Goal: Transaction & Acquisition: Book appointment/travel/reservation

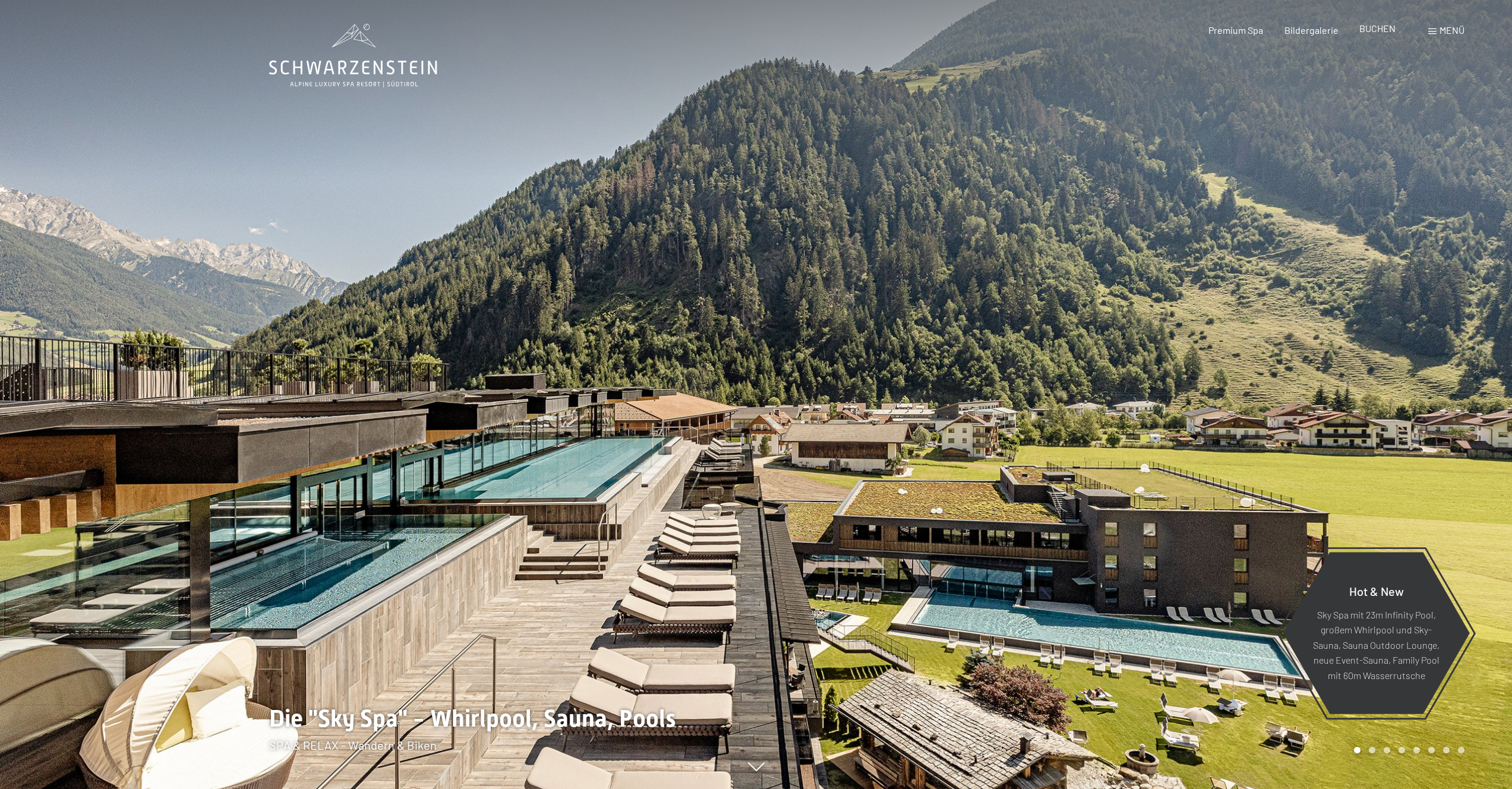
click at [1373, 35] on div "BUCHEN" at bounding box center [1377, 28] width 36 height 13
click at [1377, 28] on span "BUCHEN" at bounding box center [1377, 28] width 36 height 11
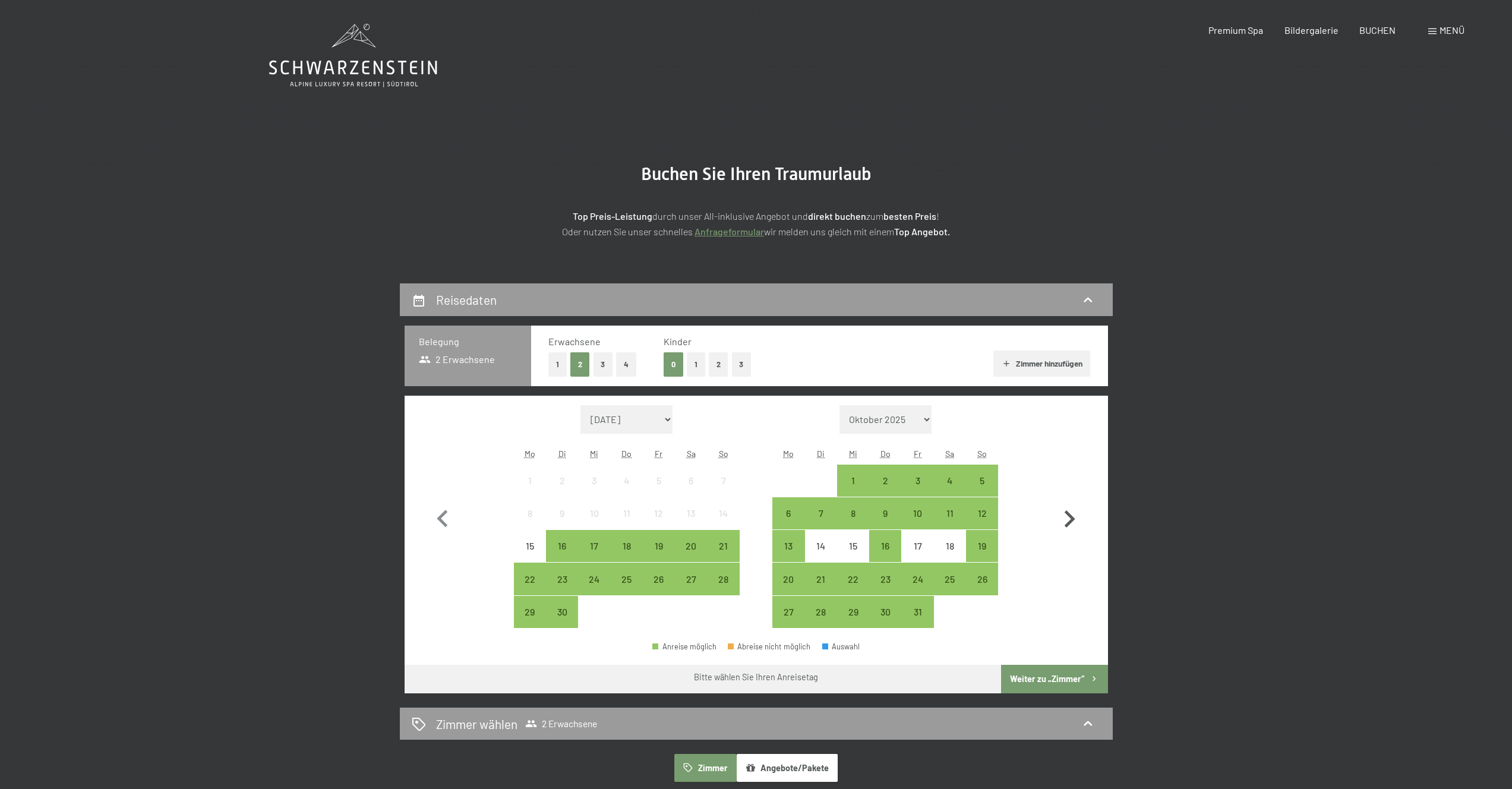
click at [1066, 510] on icon "button" at bounding box center [1070, 519] width 35 height 35
select select "2025-10-01"
select select "2025-11-01"
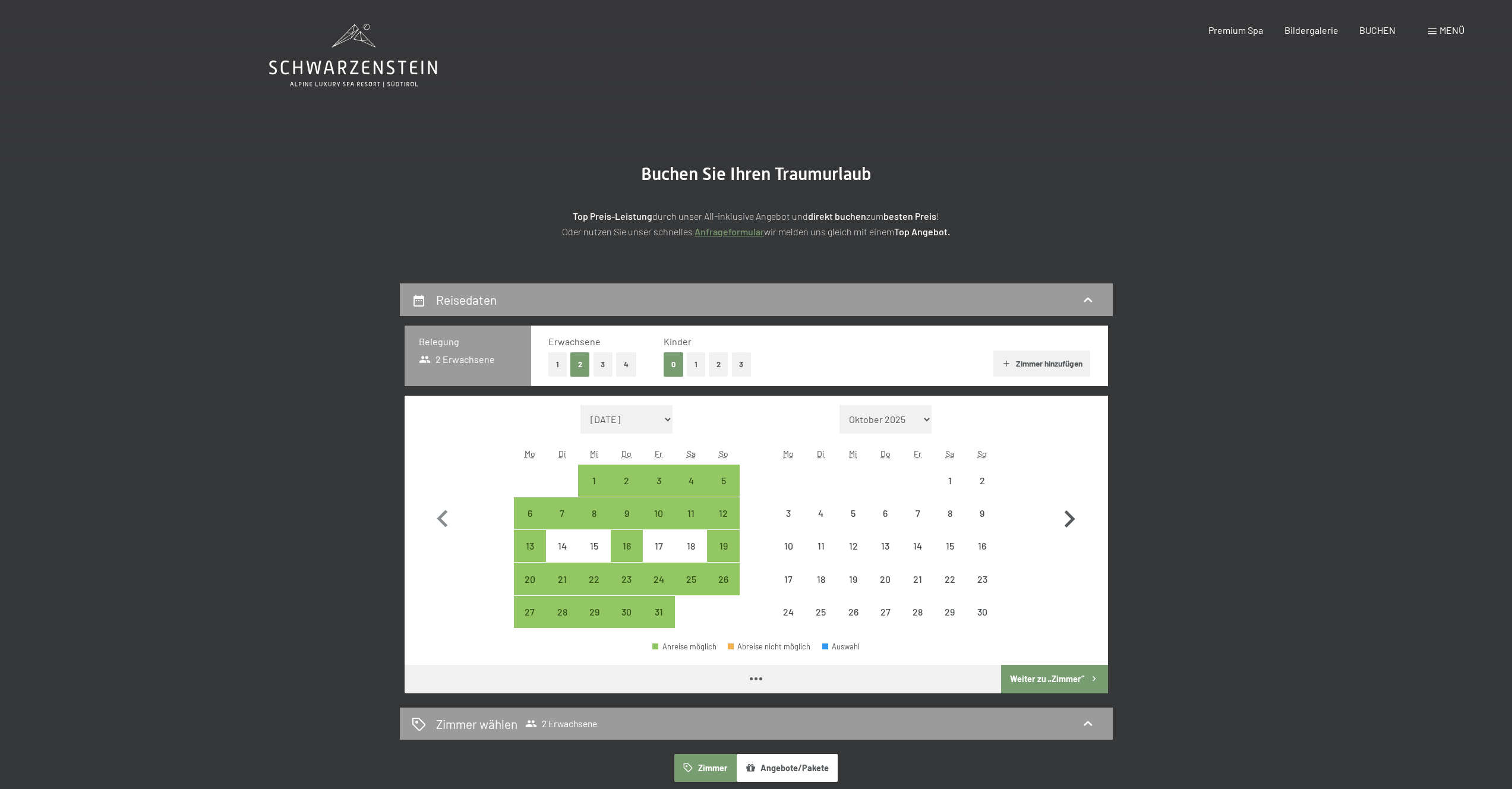
click at [1066, 510] on icon "button" at bounding box center [1070, 519] width 35 height 35
select select "2025-11-01"
select select "2025-12-01"
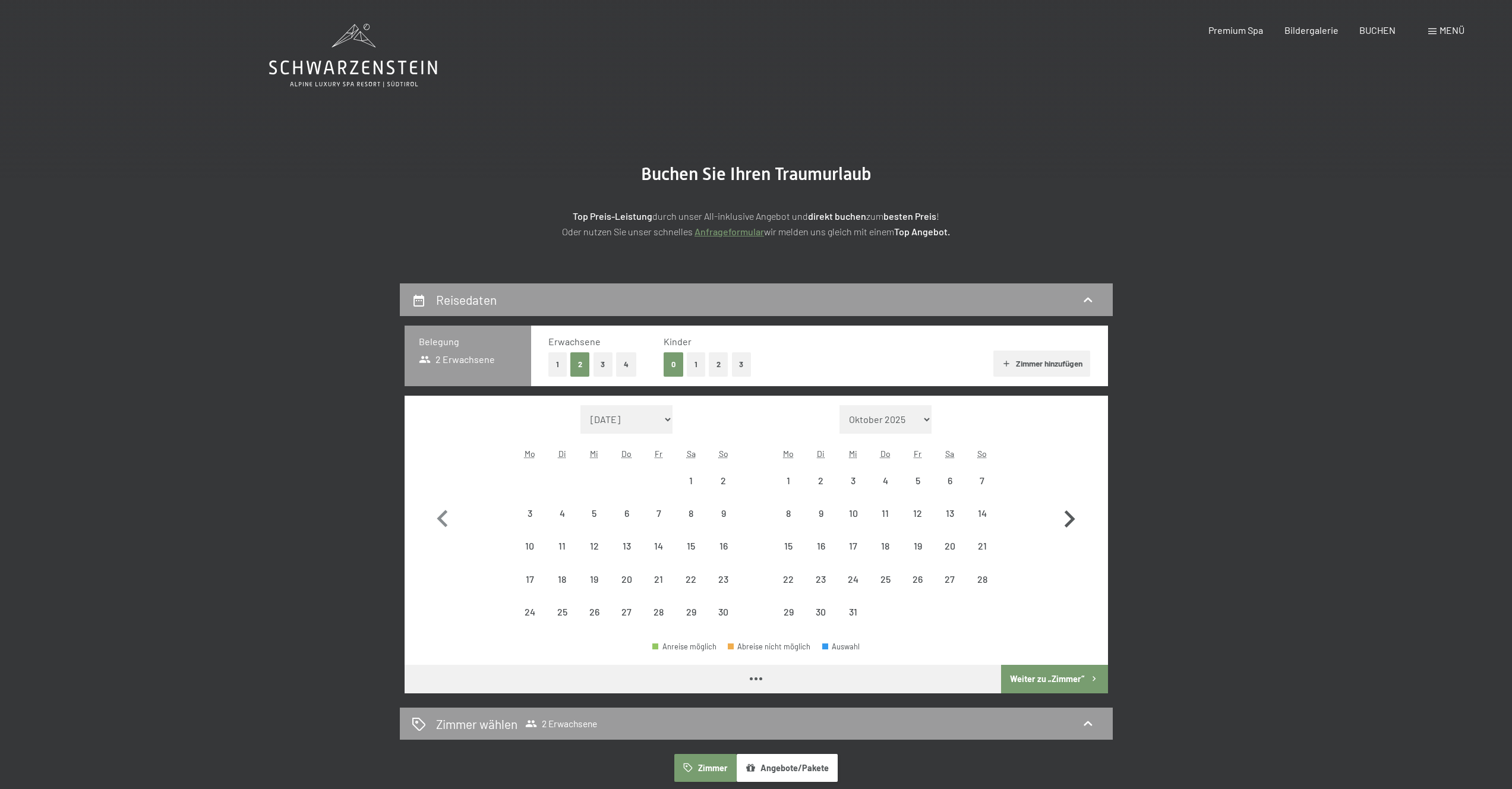
click at [1066, 510] on icon "button" at bounding box center [1070, 519] width 35 height 35
select select "2025-12-01"
select select "2026-01-01"
select select "2025-12-01"
select select "2026-01-01"
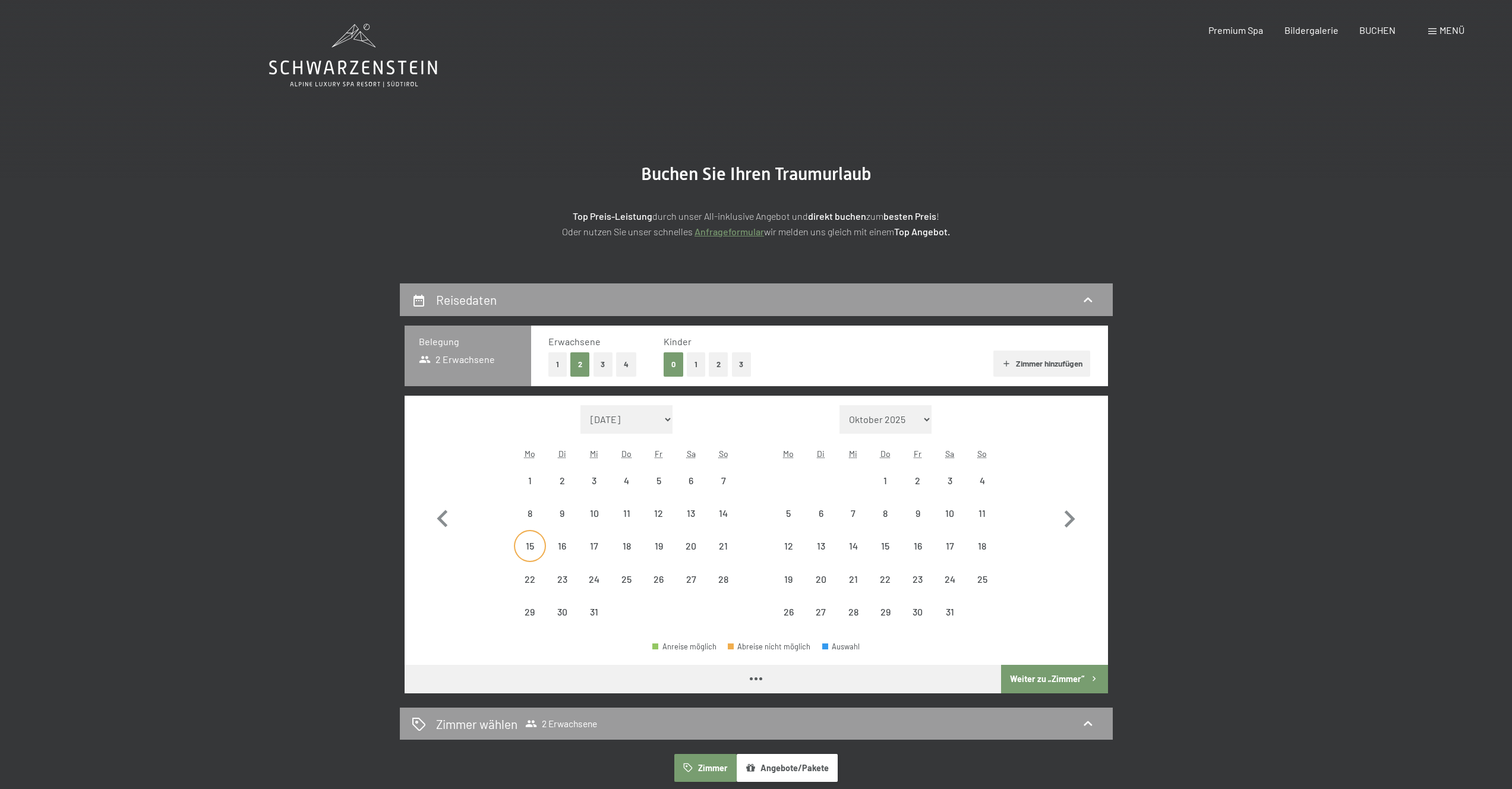
select select "2025-12-01"
select select "2026-01-01"
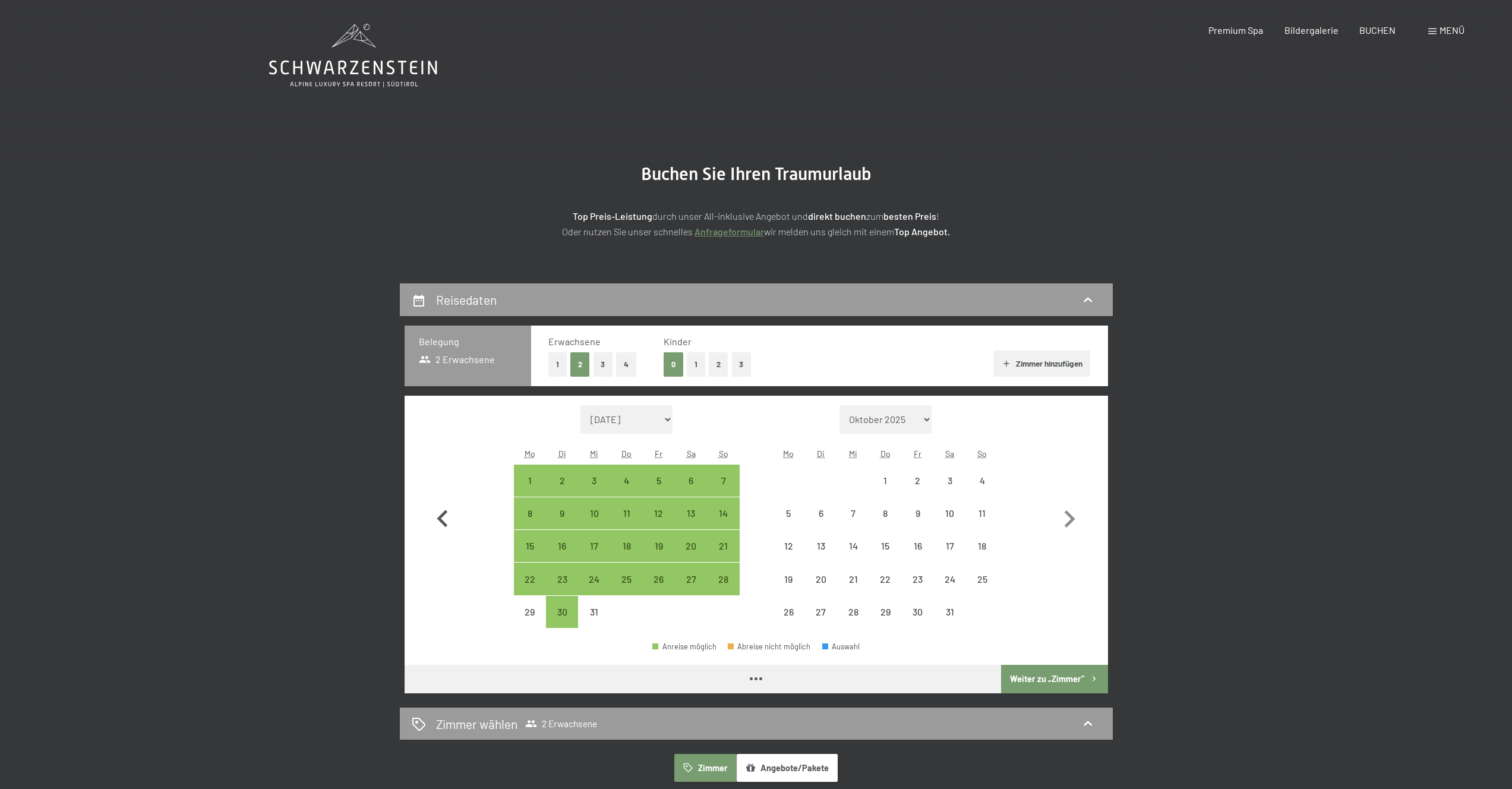
select select "2025-12-01"
select select "2026-01-01"
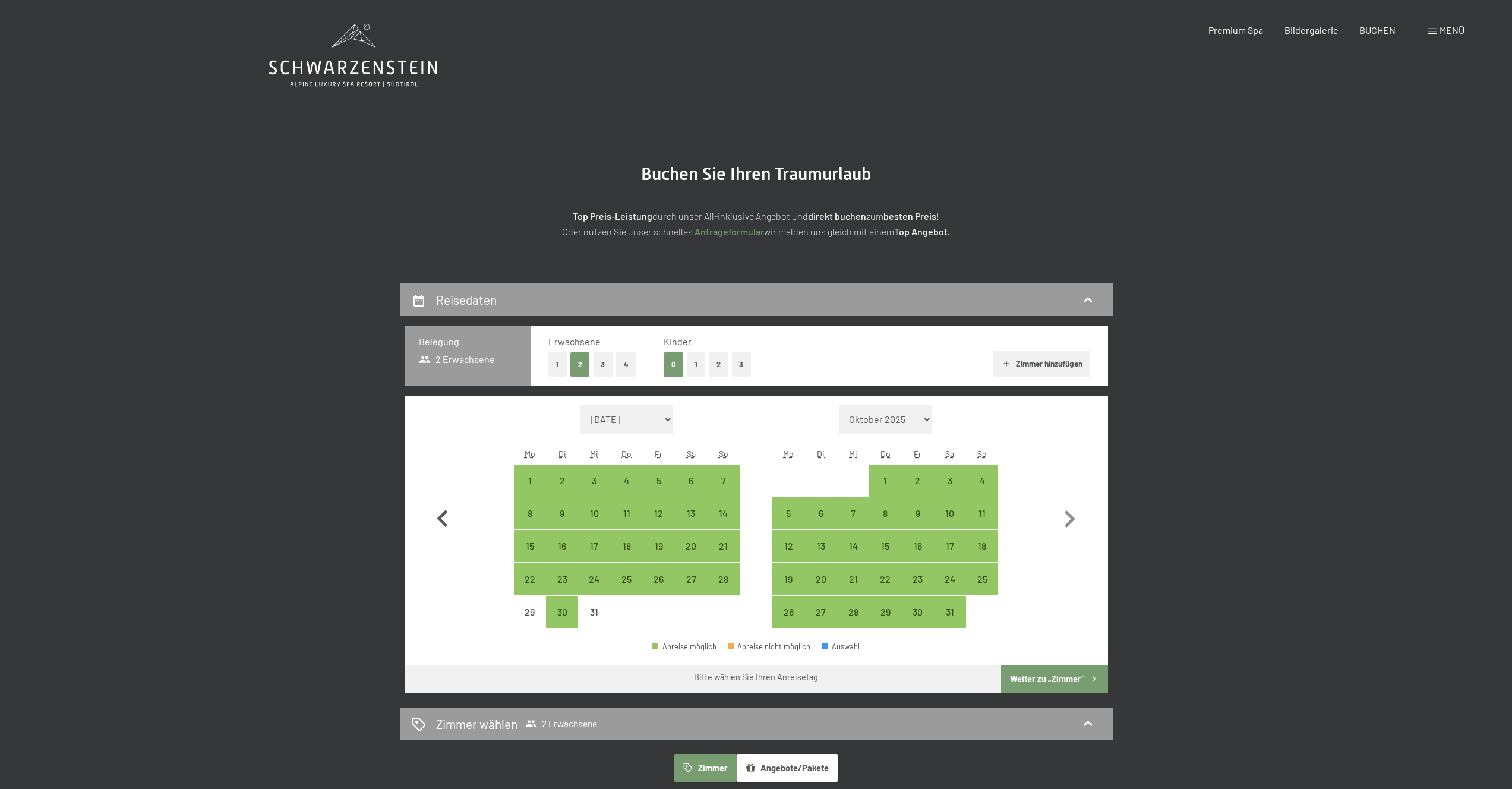
click at [438, 522] on icon "button" at bounding box center [442, 519] width 35 height 35
select select "2025-11-01"
select select "2025-12-01"
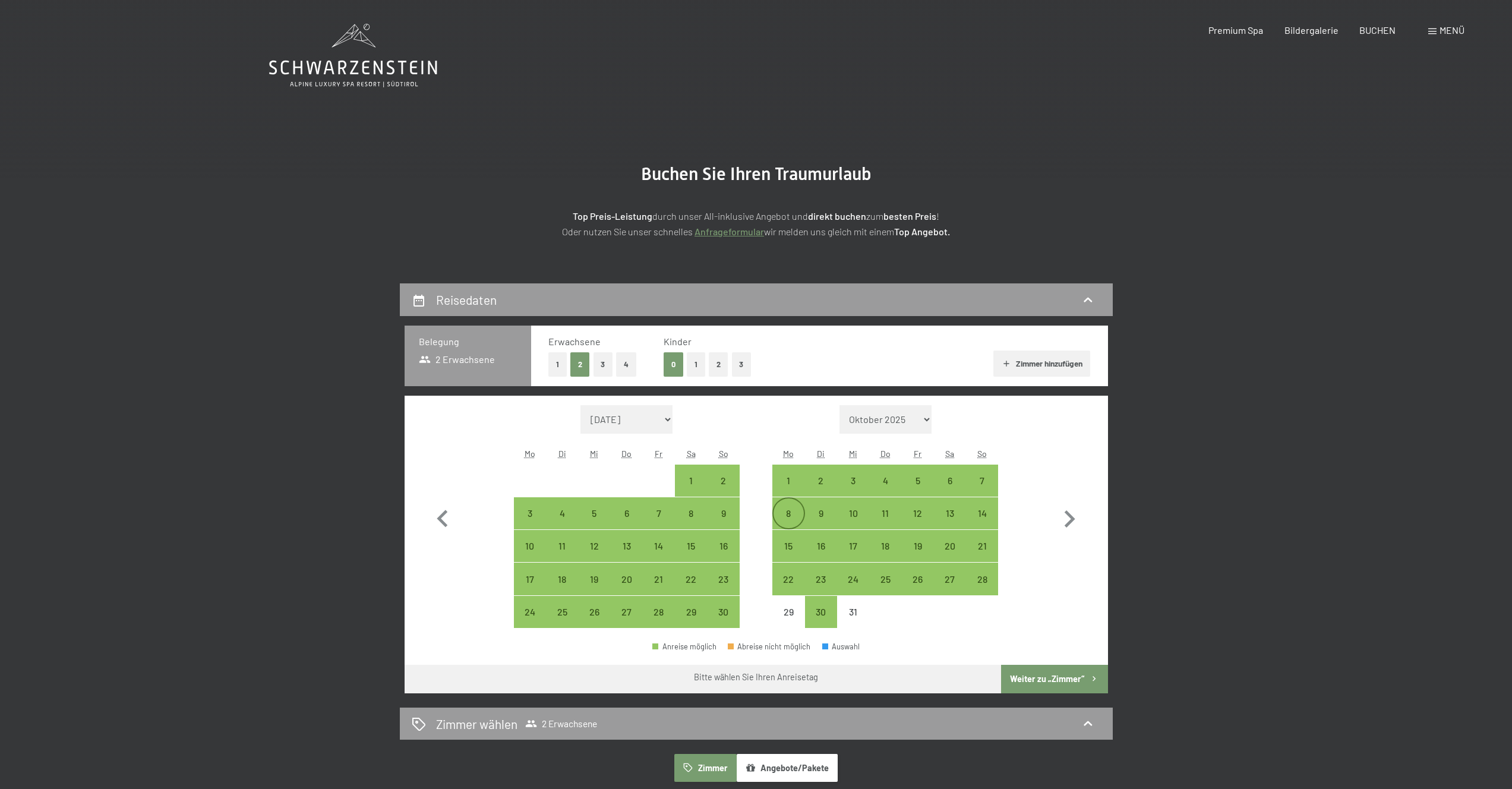
click at [792, 507] on div "8" at bounding box center [788, 513] width 30 height 30
select select "2025-11-01"
select select "2025-12-01"
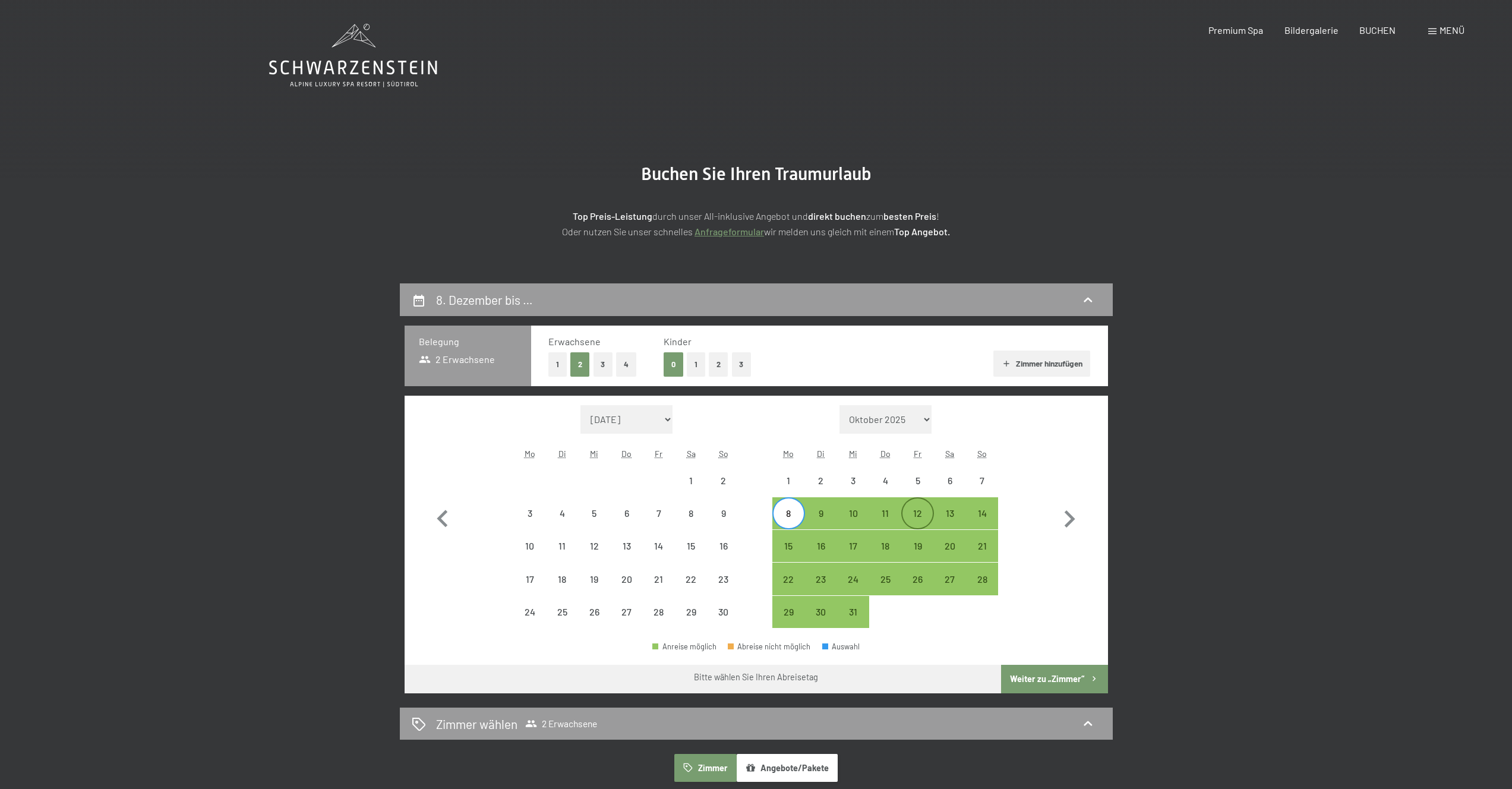
click at [915, 516] on div "12" at bounding box center [917, 523] width 30 height 30
select select "2025-11-01"
select select "2025-12-01"
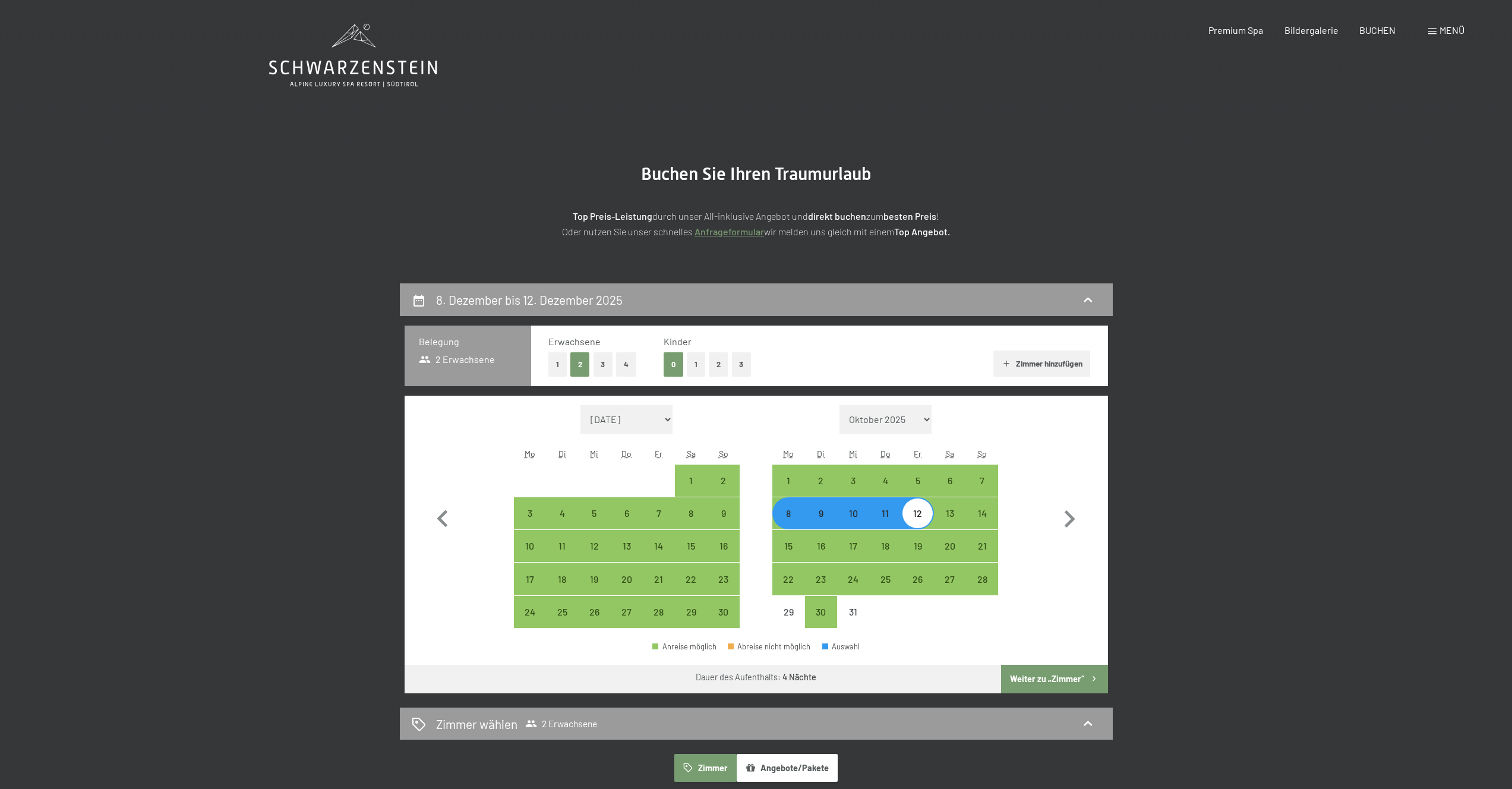
click at [1075, 678] on button "Weiter zu „Zimmer“" at bounding box center [1054, 679] width 106 height 28
select select "2025-11-01"
select select "2025-12-01"
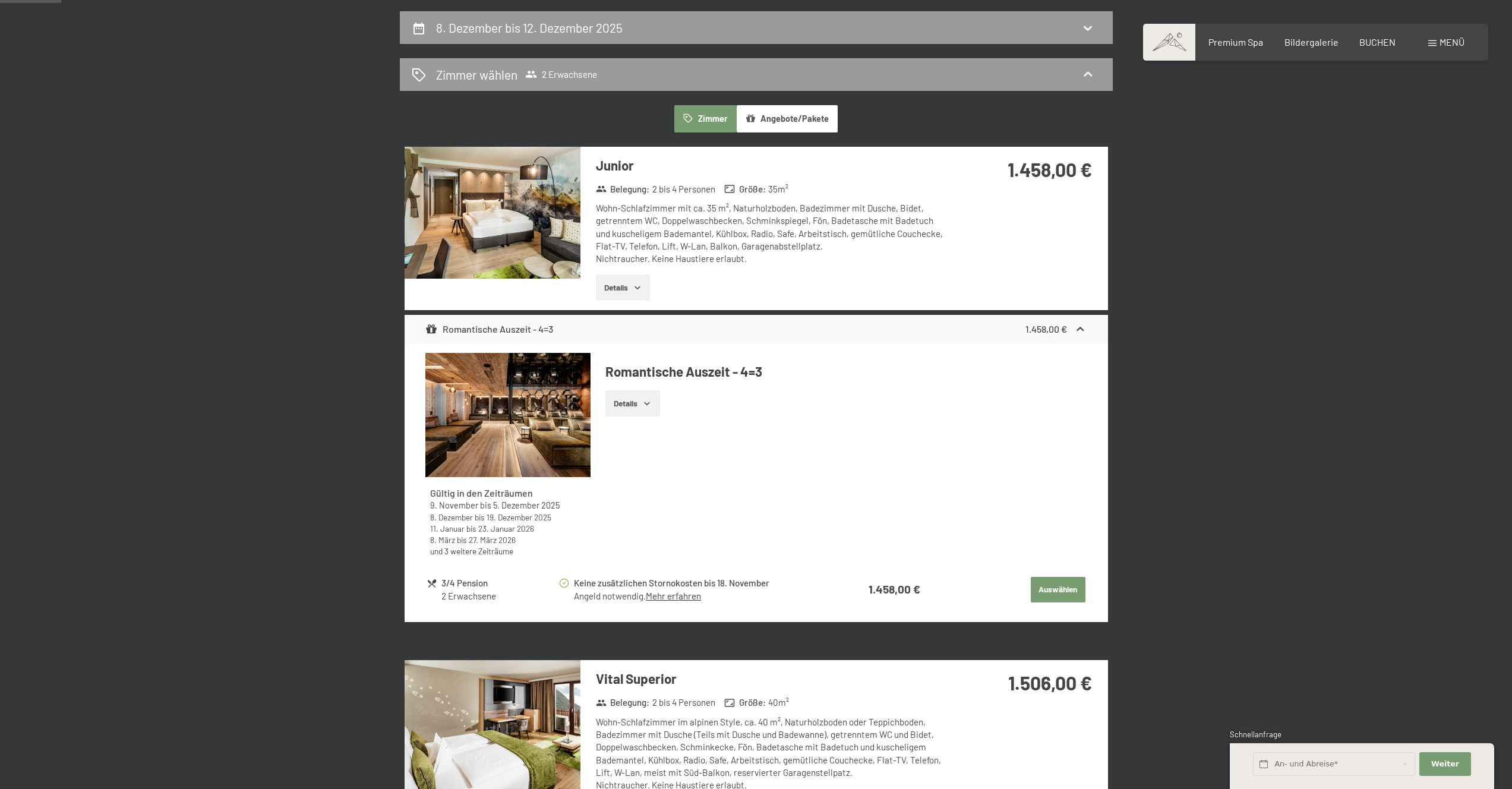
scroll to position [203, 0]
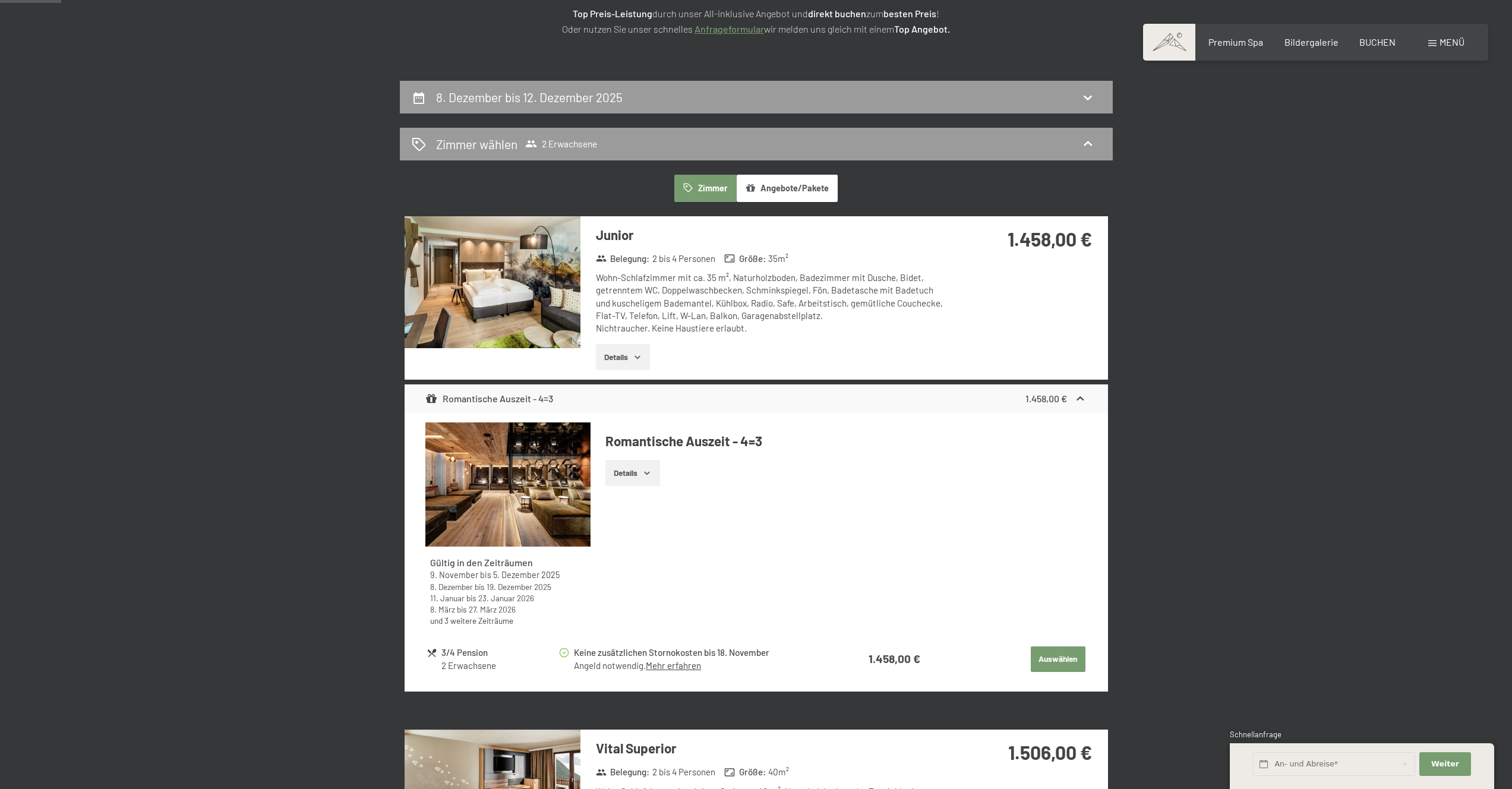
click at [612, 359] on button "Details" at bounding box center [622, 357] width 54 height 26
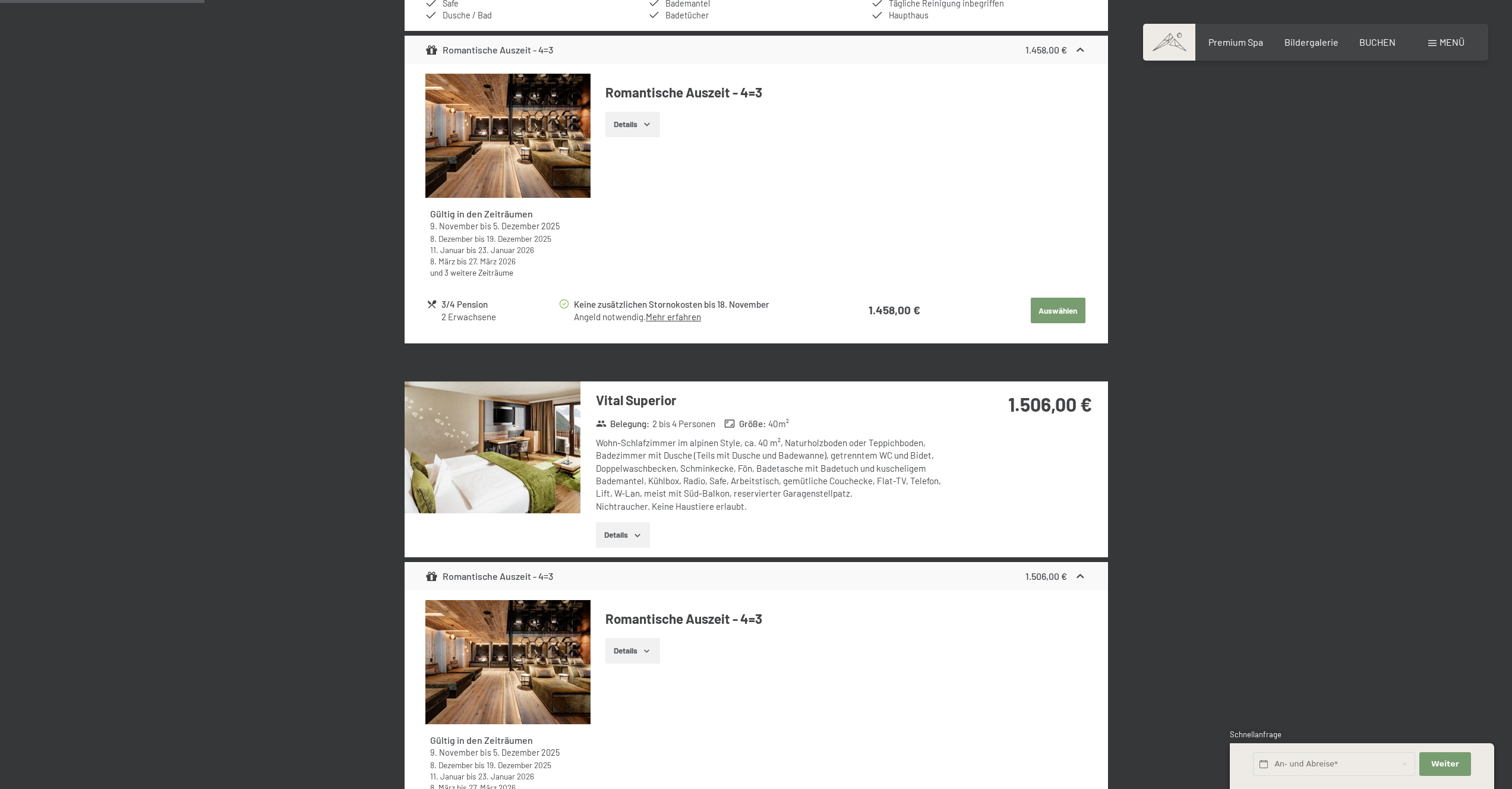
scroll to position [693, 0]
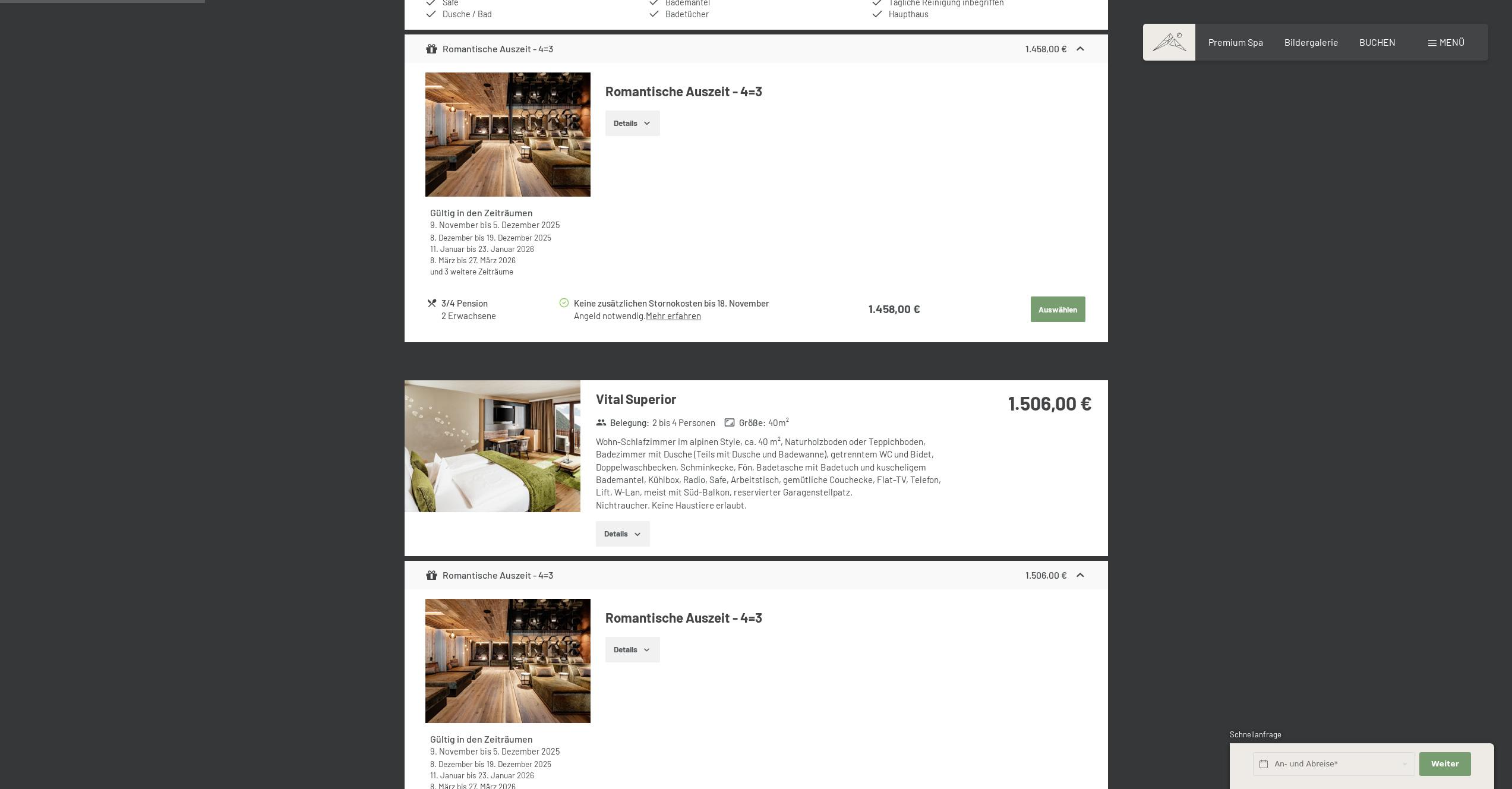
click at [618, 540] on button "Details" at bounding box center [622, 534] width 54 height 26
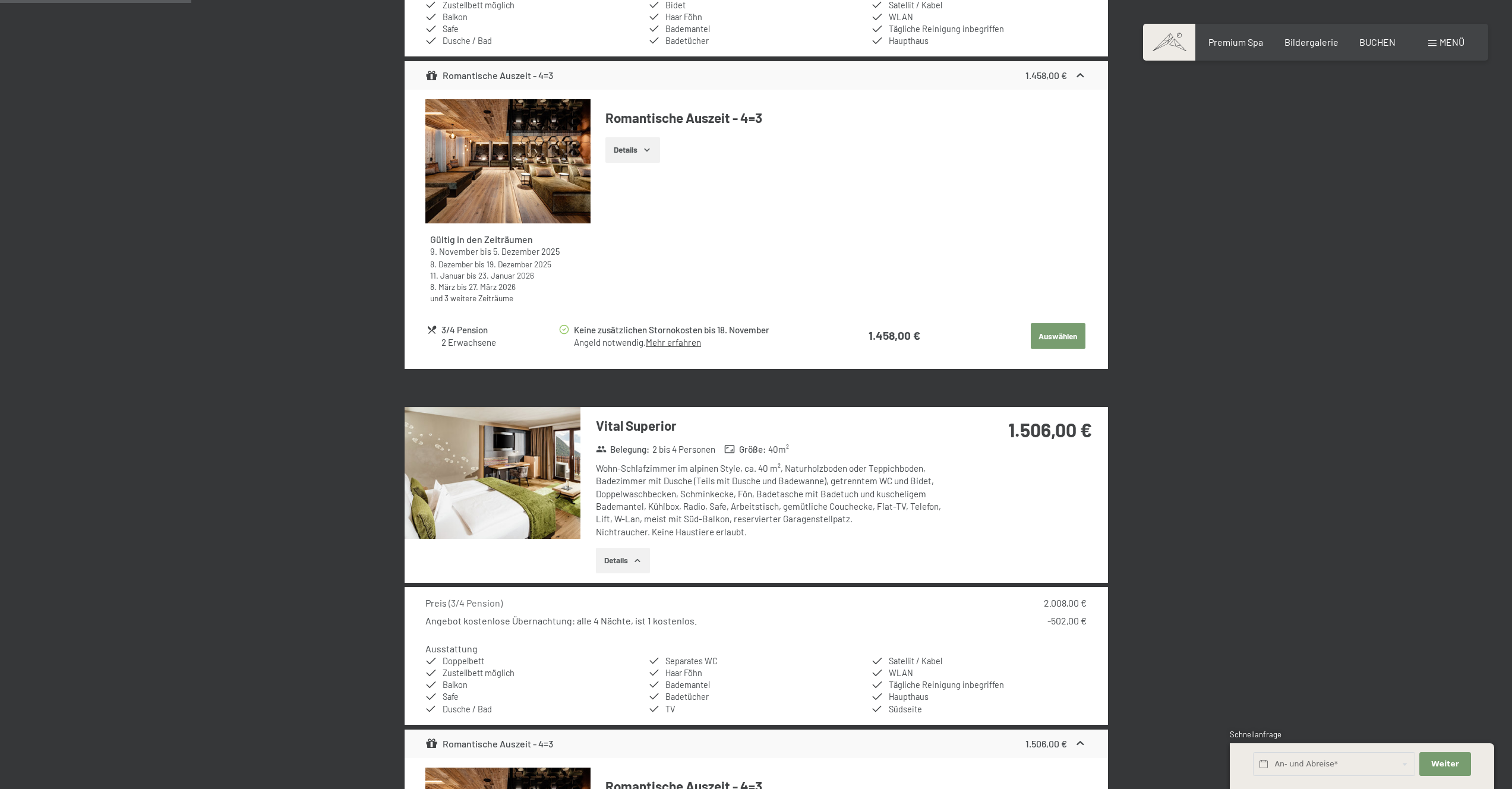
scroll to position [679, 0]
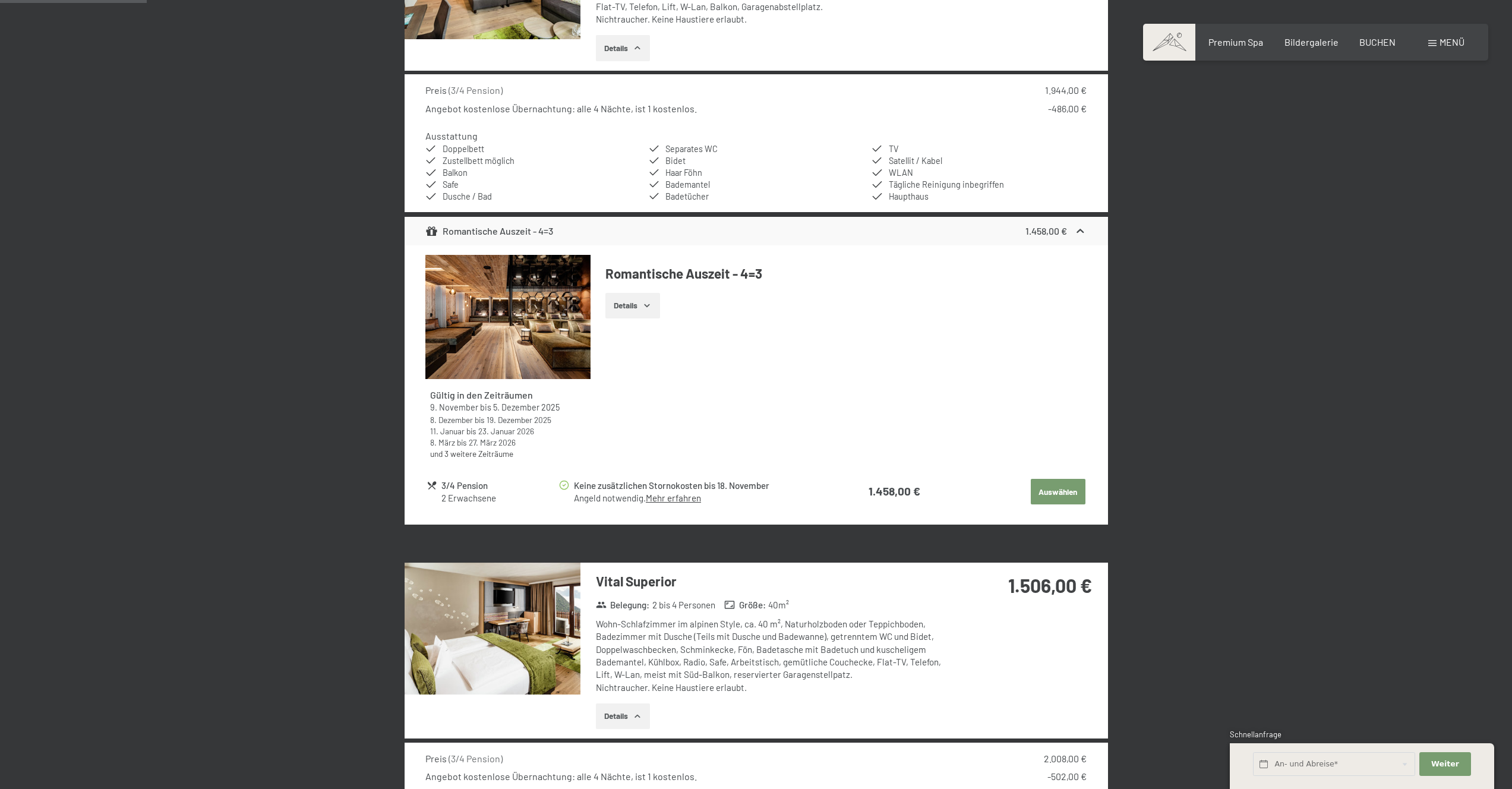
scroll to position [418, 0]
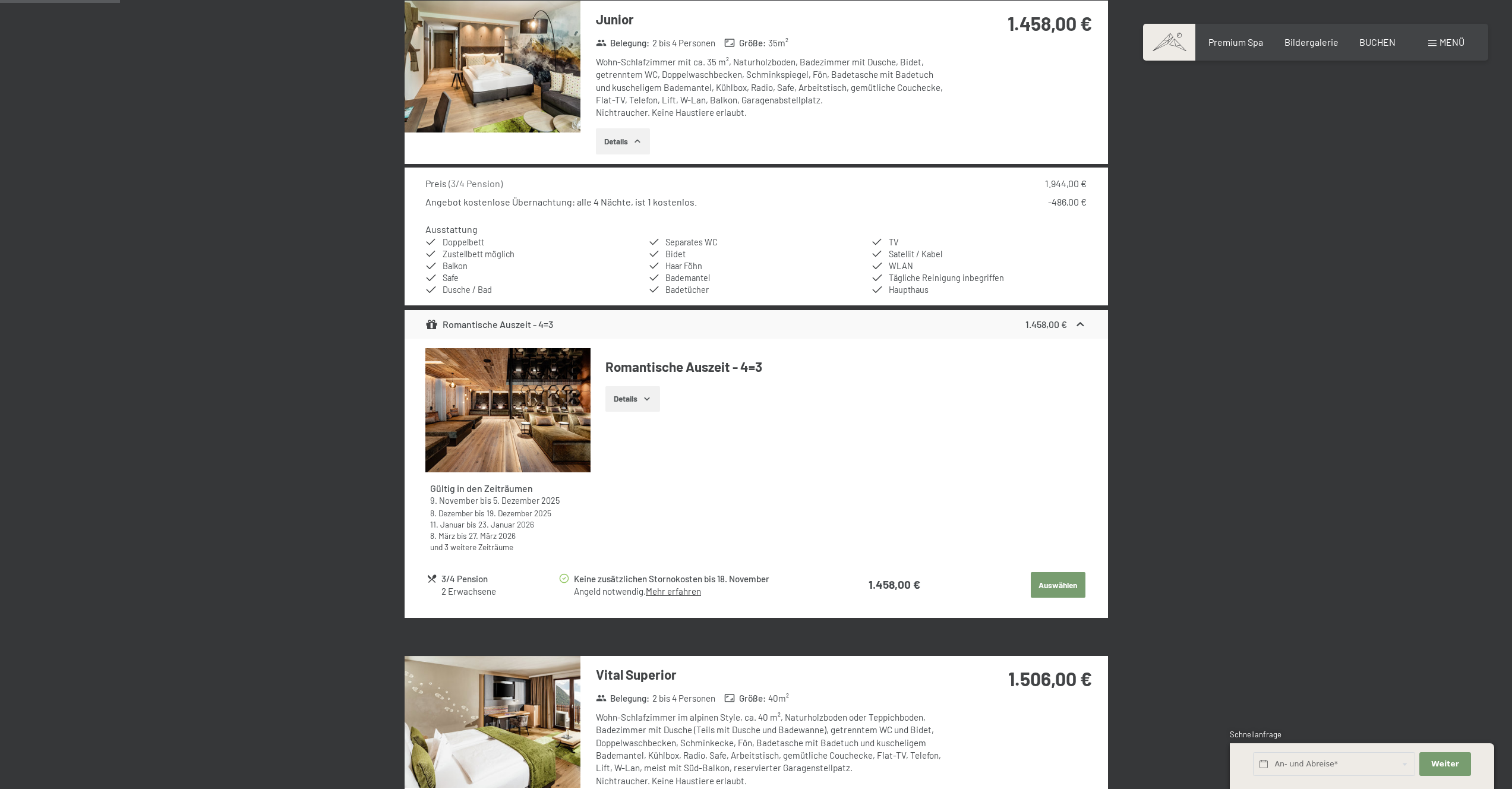
click at [644, 146] on button "Details" at bounding box center [622, 141] width 54 height 26
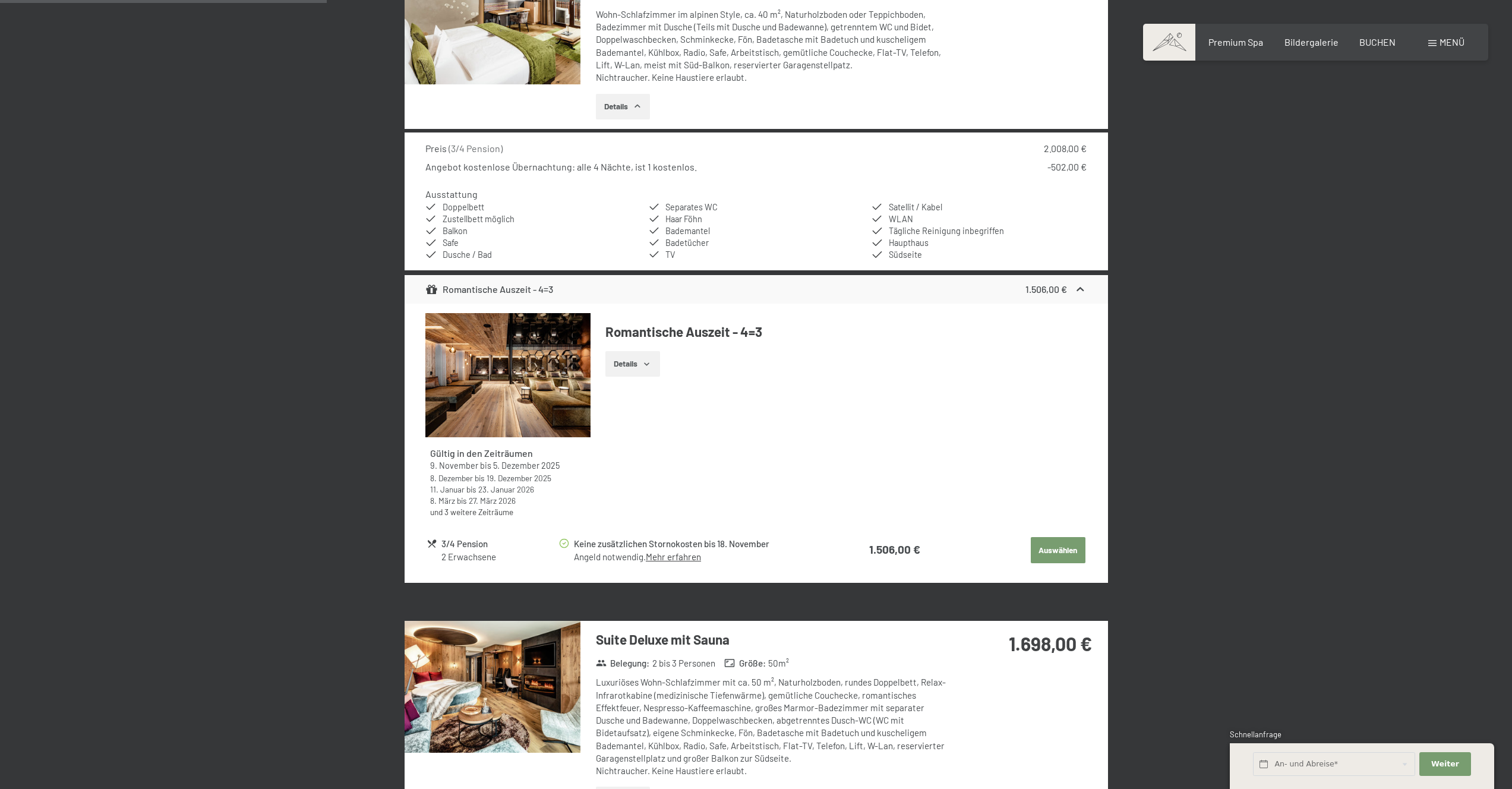
scroll to position [1141, 0]
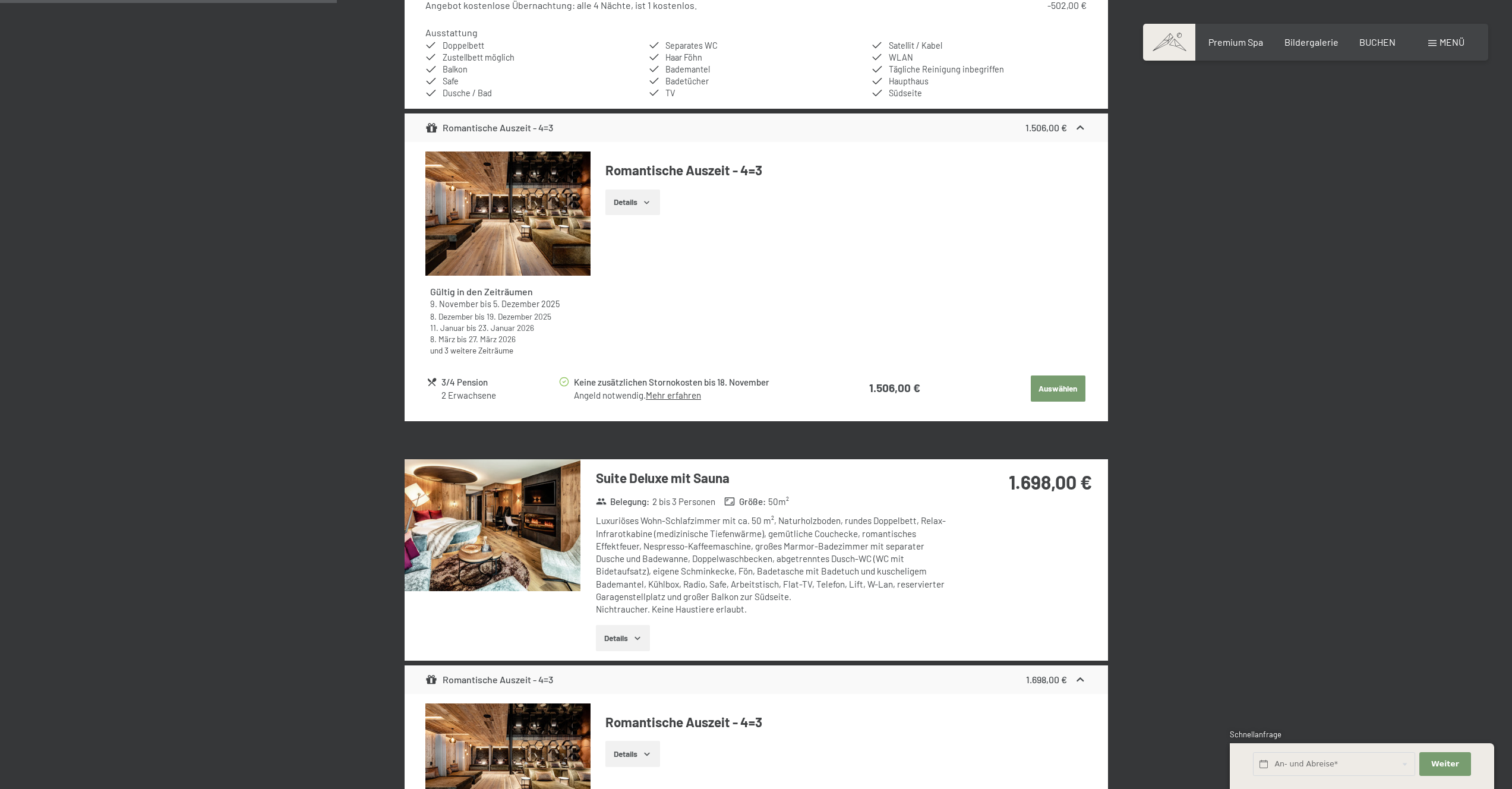
click at [522, 559] on img at bounding box center [492, 525] width 176 height 132
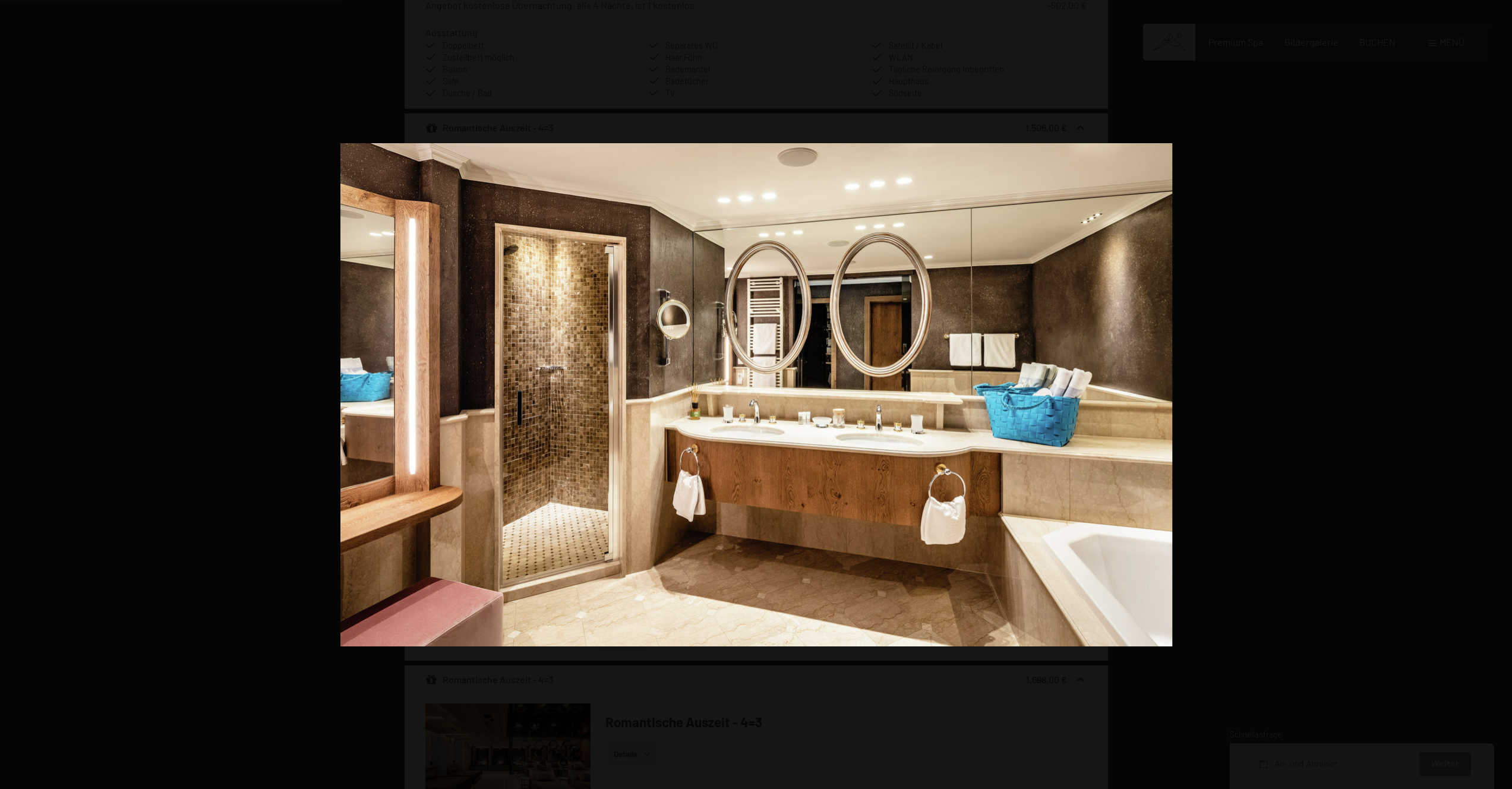
scroll to position [1165, 0]
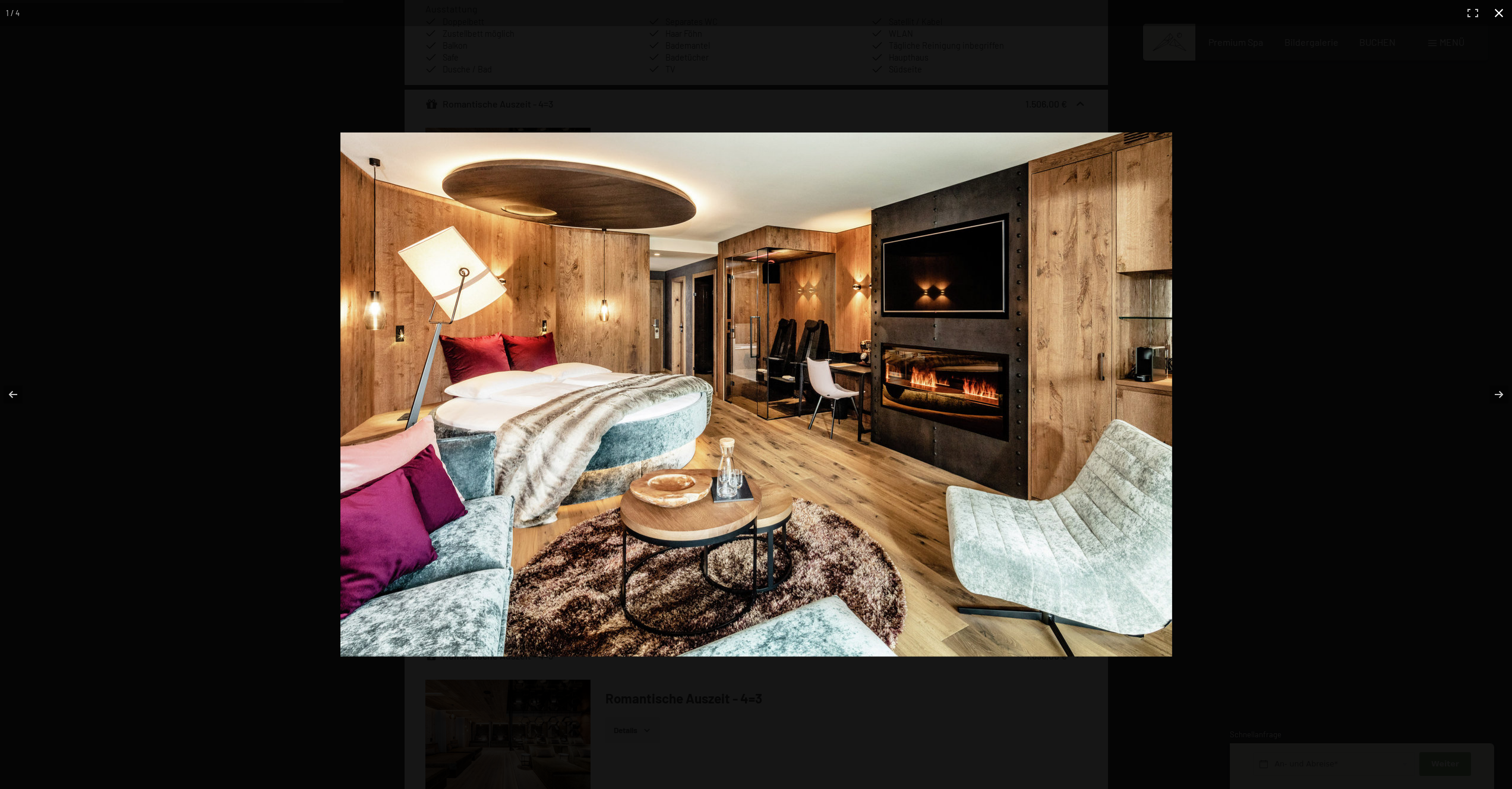
click at [1501, 10] on button "button" at bounding box center [1499, 13] width 26 height 26
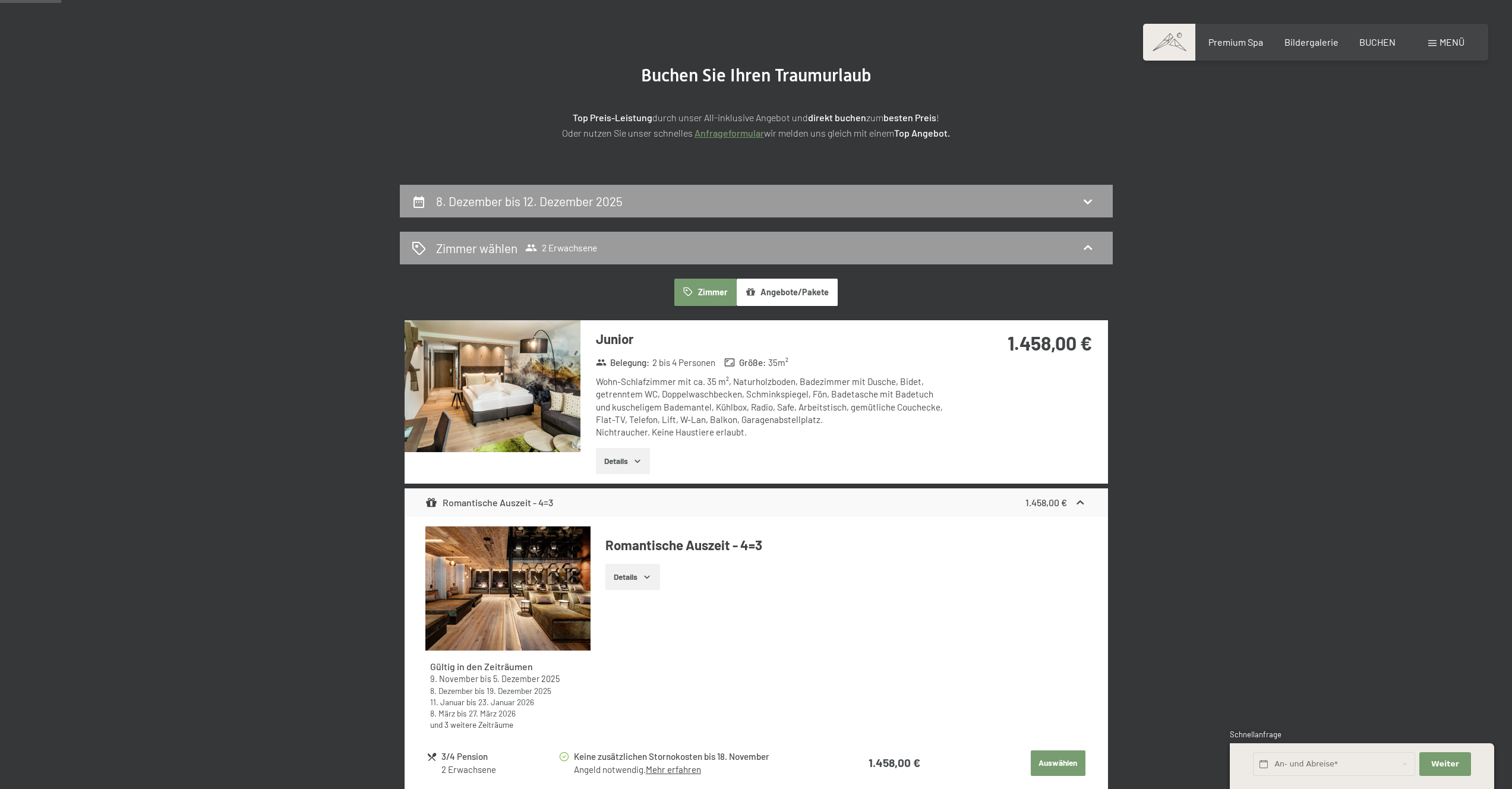
scroll to position [263, 0]
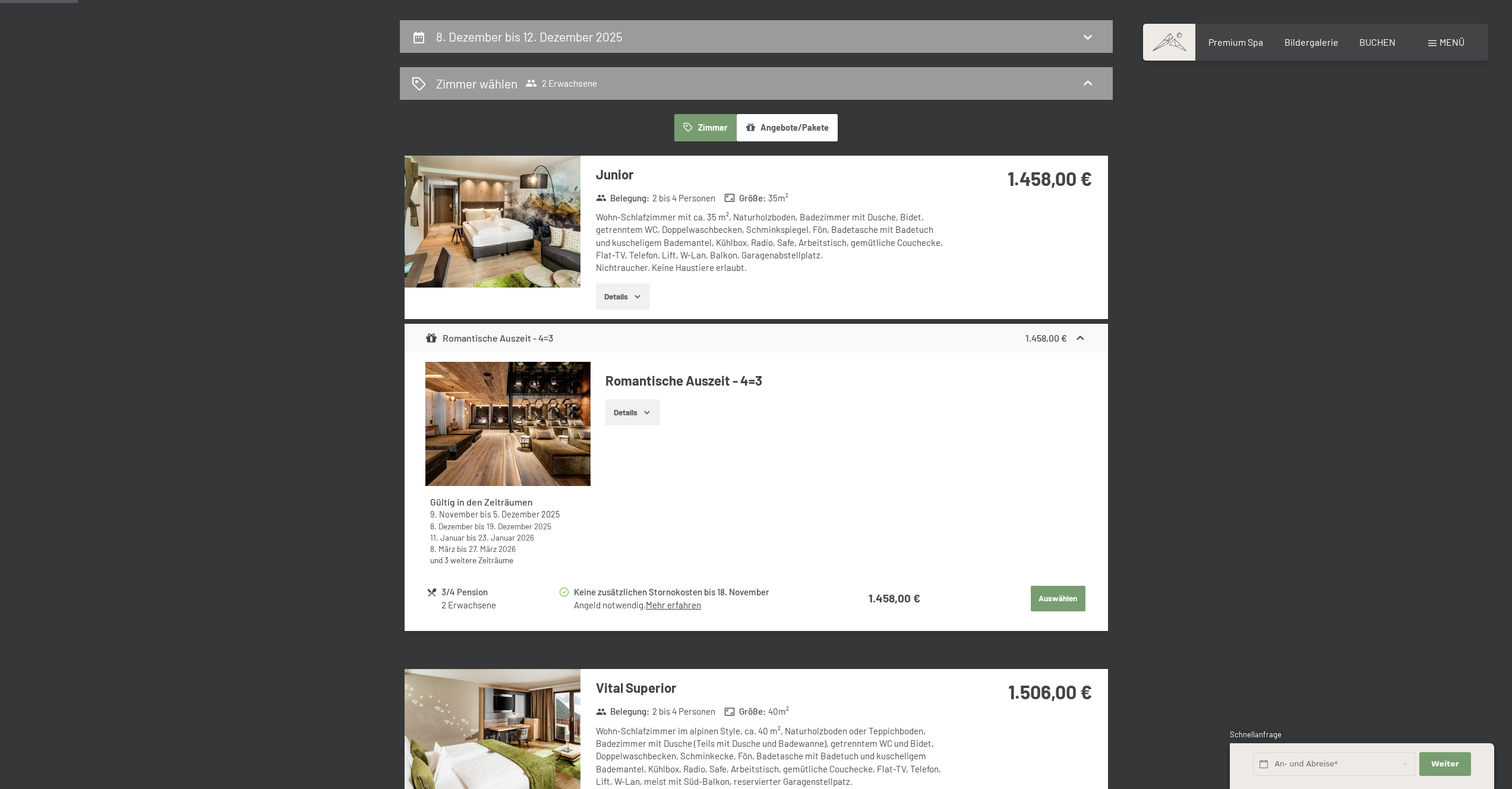
click at [1046, 595] on button "Auswählen" at bounding box center [1057, 599] width 54 height 26
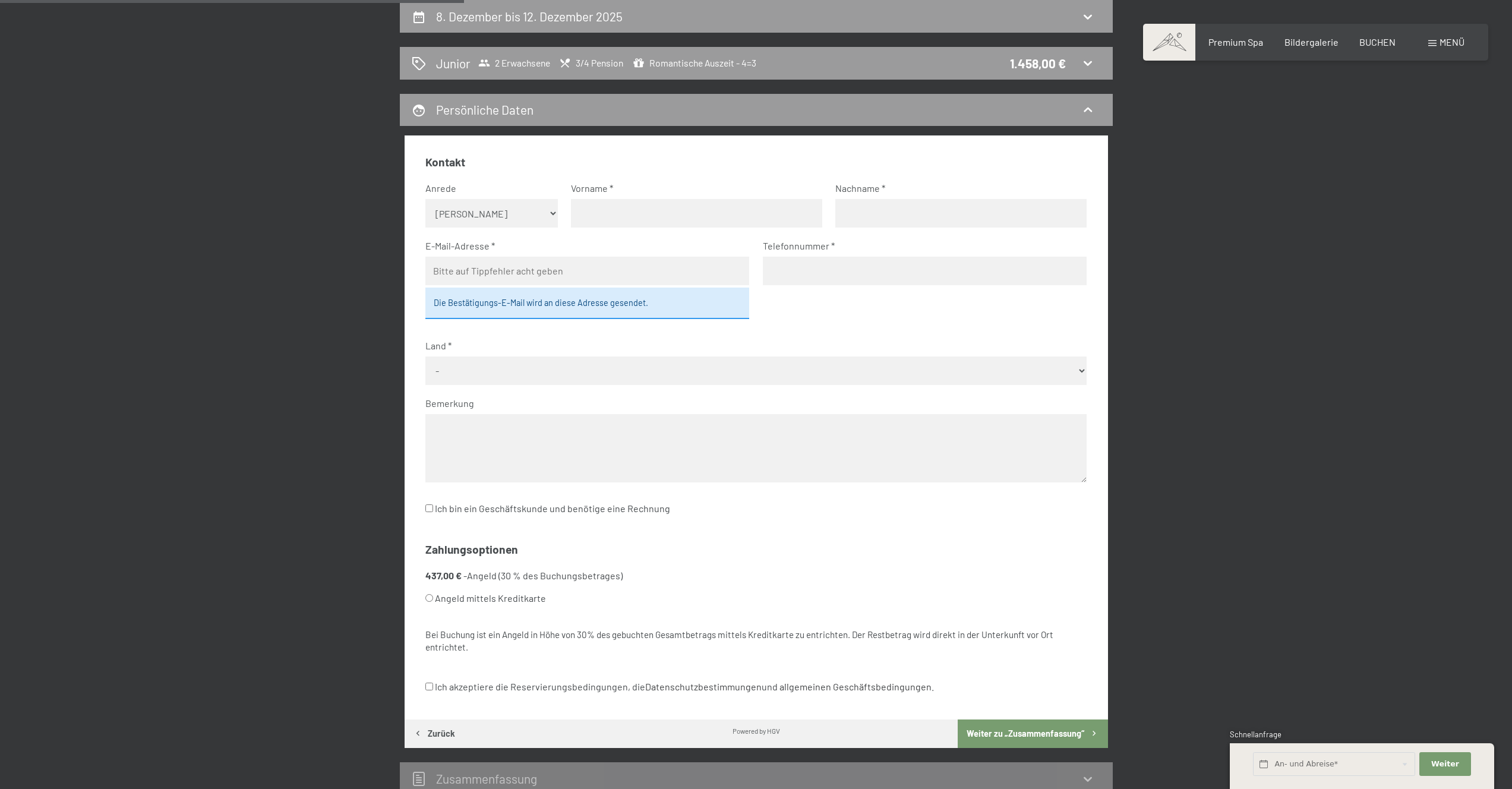
scroll to position [409, 0]
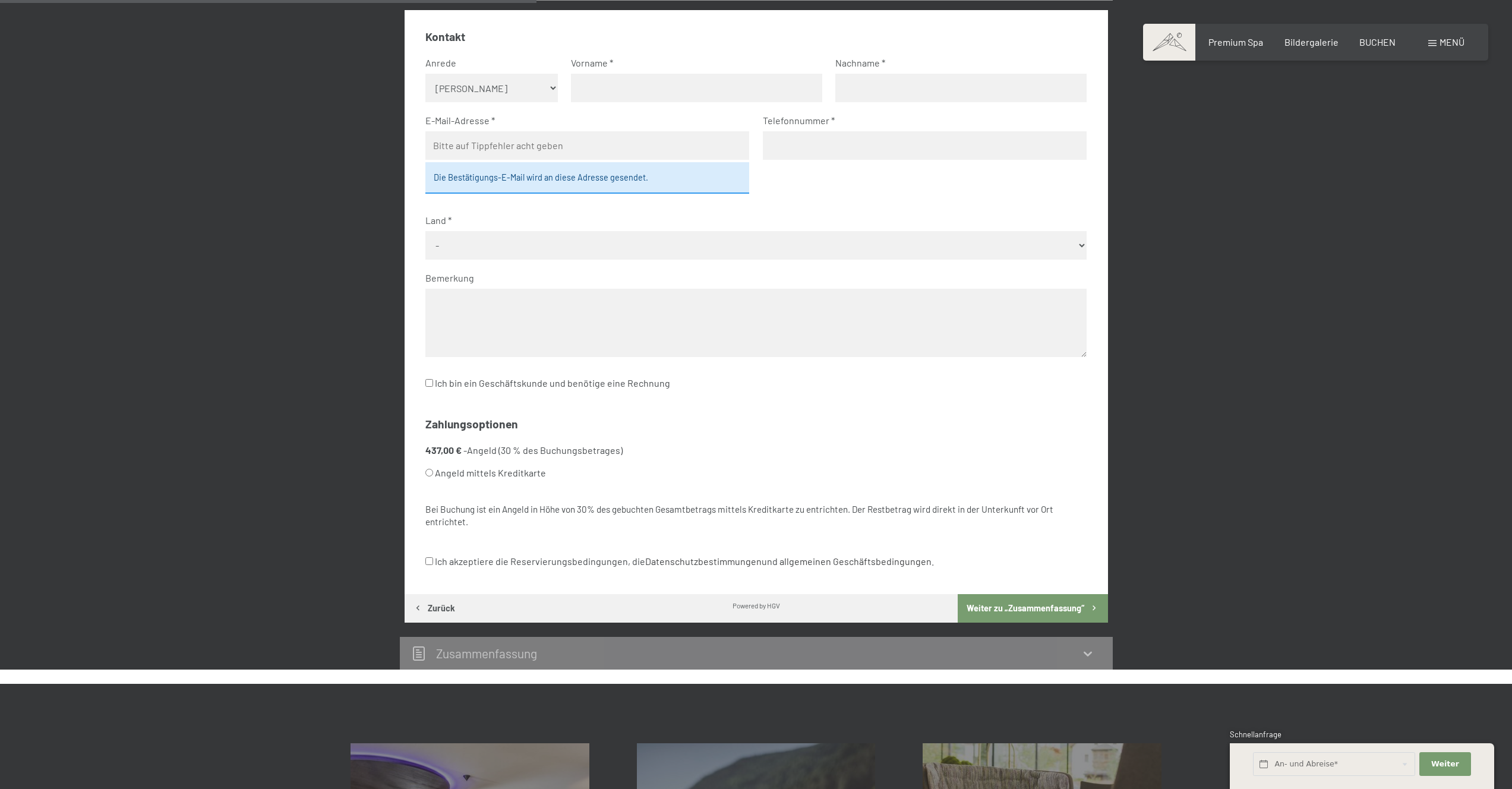
click at [501, 476] on label "Angeld mittels Kreditkarte" at bounding box center [741, 473] width 633 height 23
click at [434, 476] on input "Angeld mittels Kreditkarte" at bounding box center [429, 473] width 8 height 8
radio input "true"
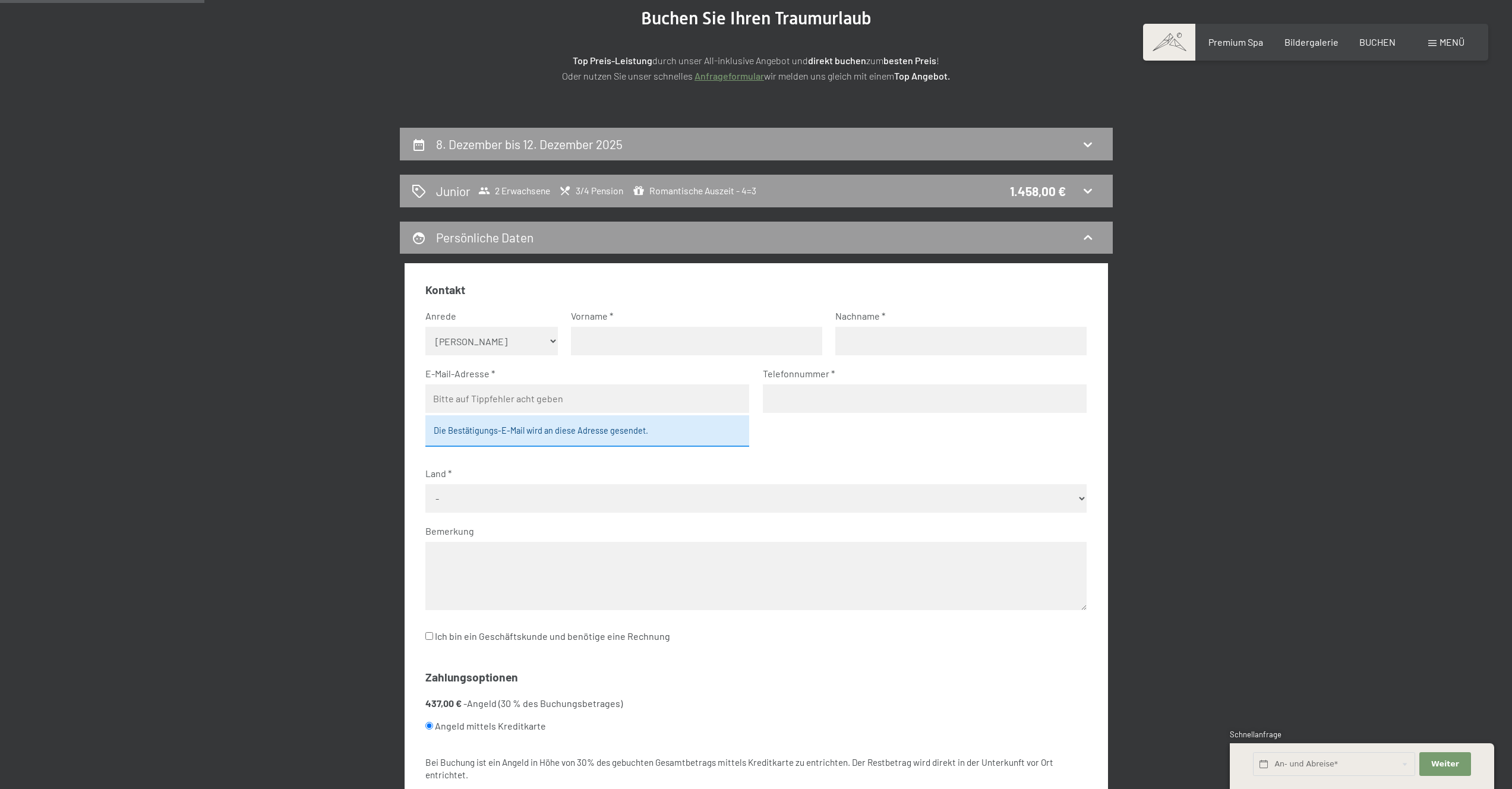
scroll to position [0, 0]
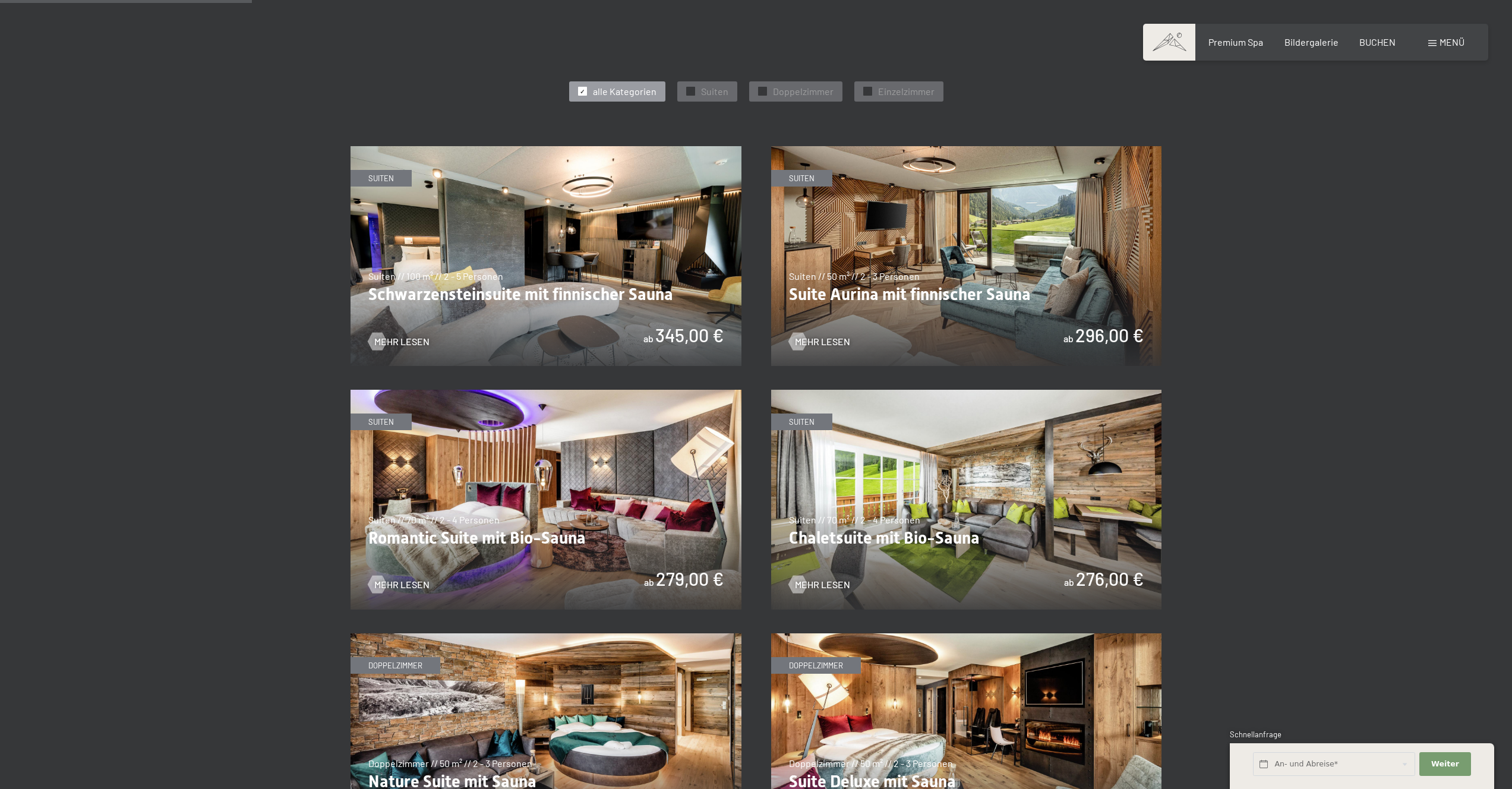
scroll to position [630, 0]
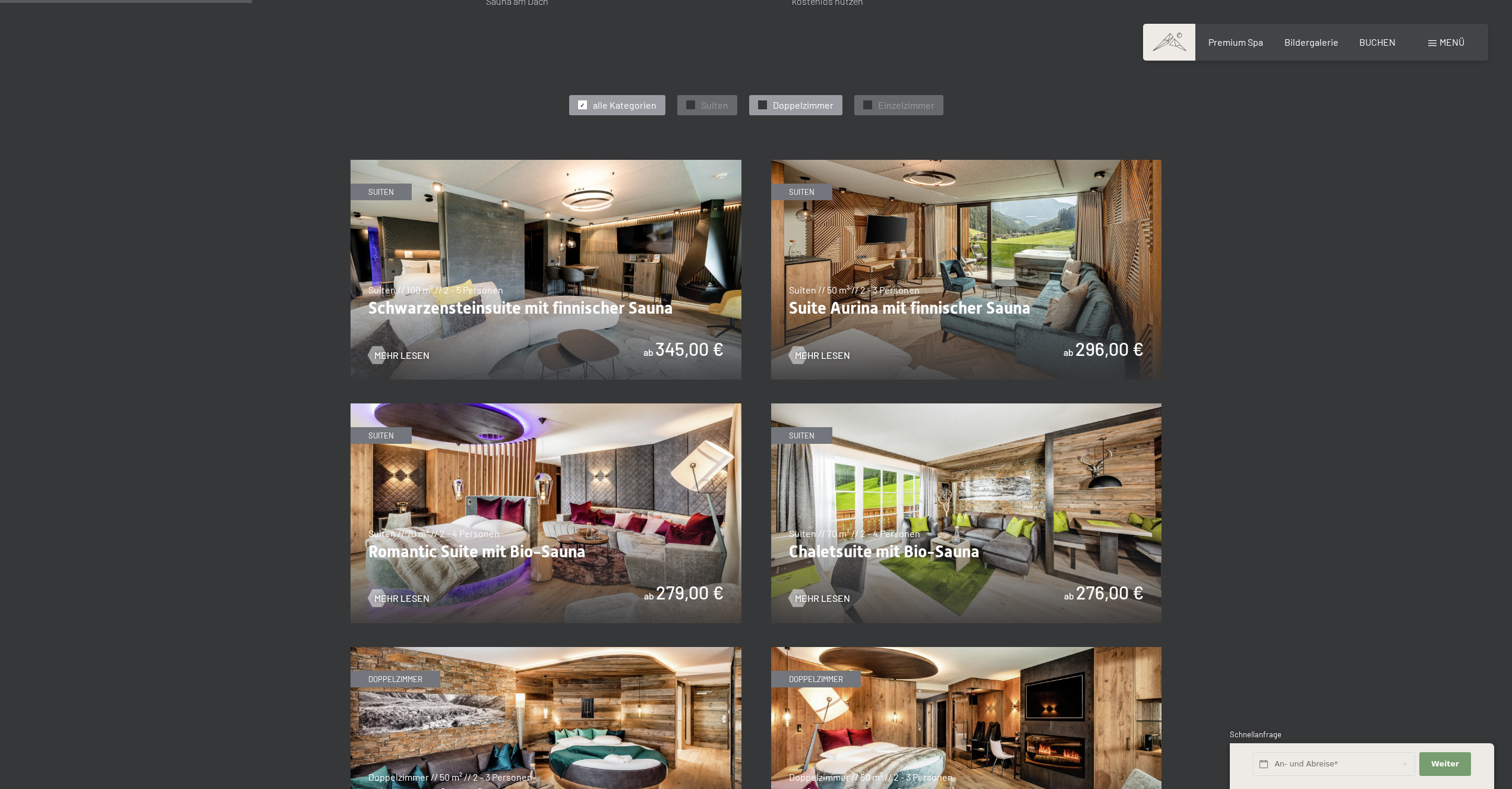
click at [756, 104] on div "✓ Doppelzimmer" at bounding box center [796, 104] width 93 height 20
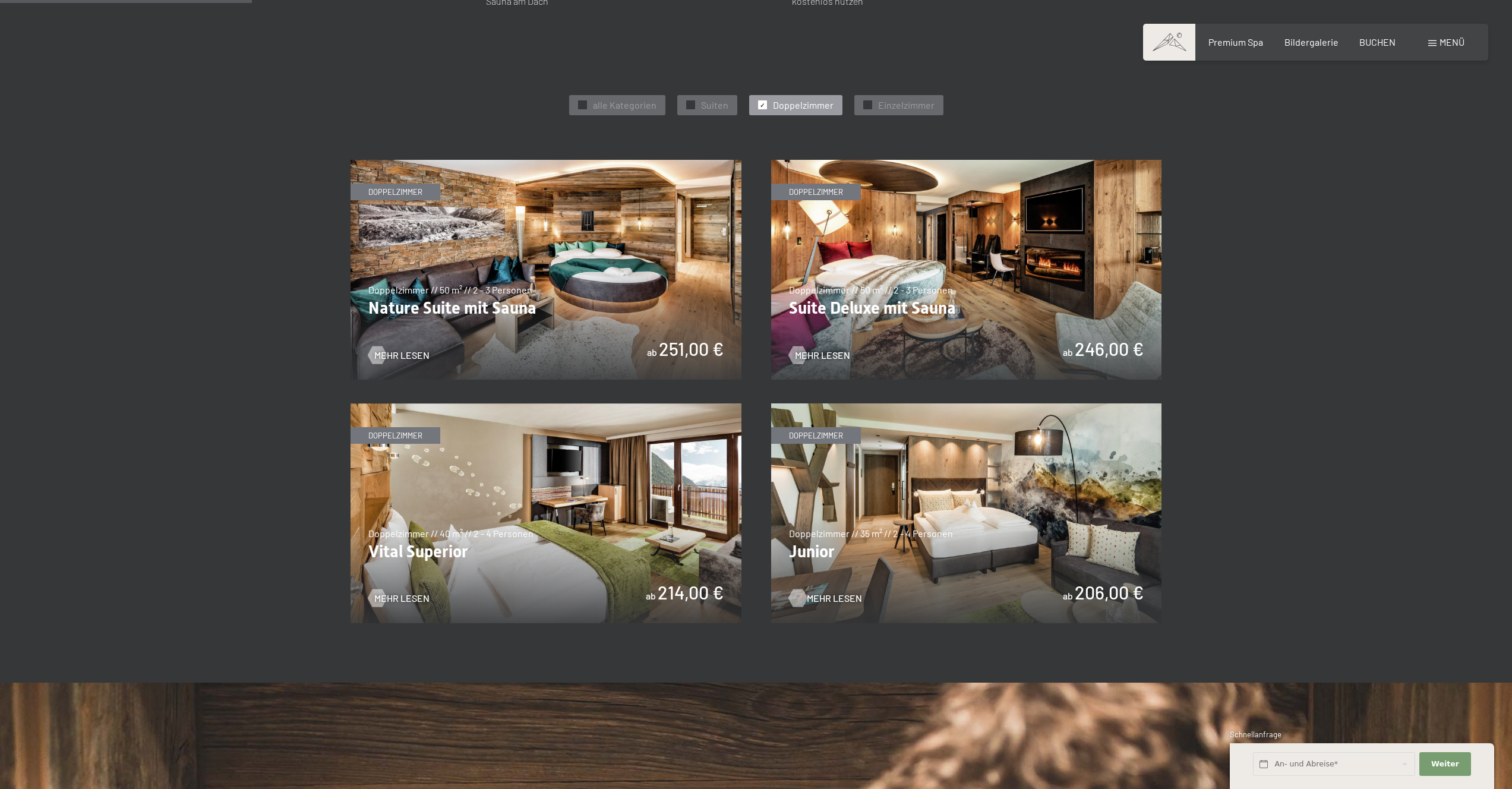
click at [812, 596] on span "Mehr Lesen" at bounding box center [835, 598] width 55 height 13
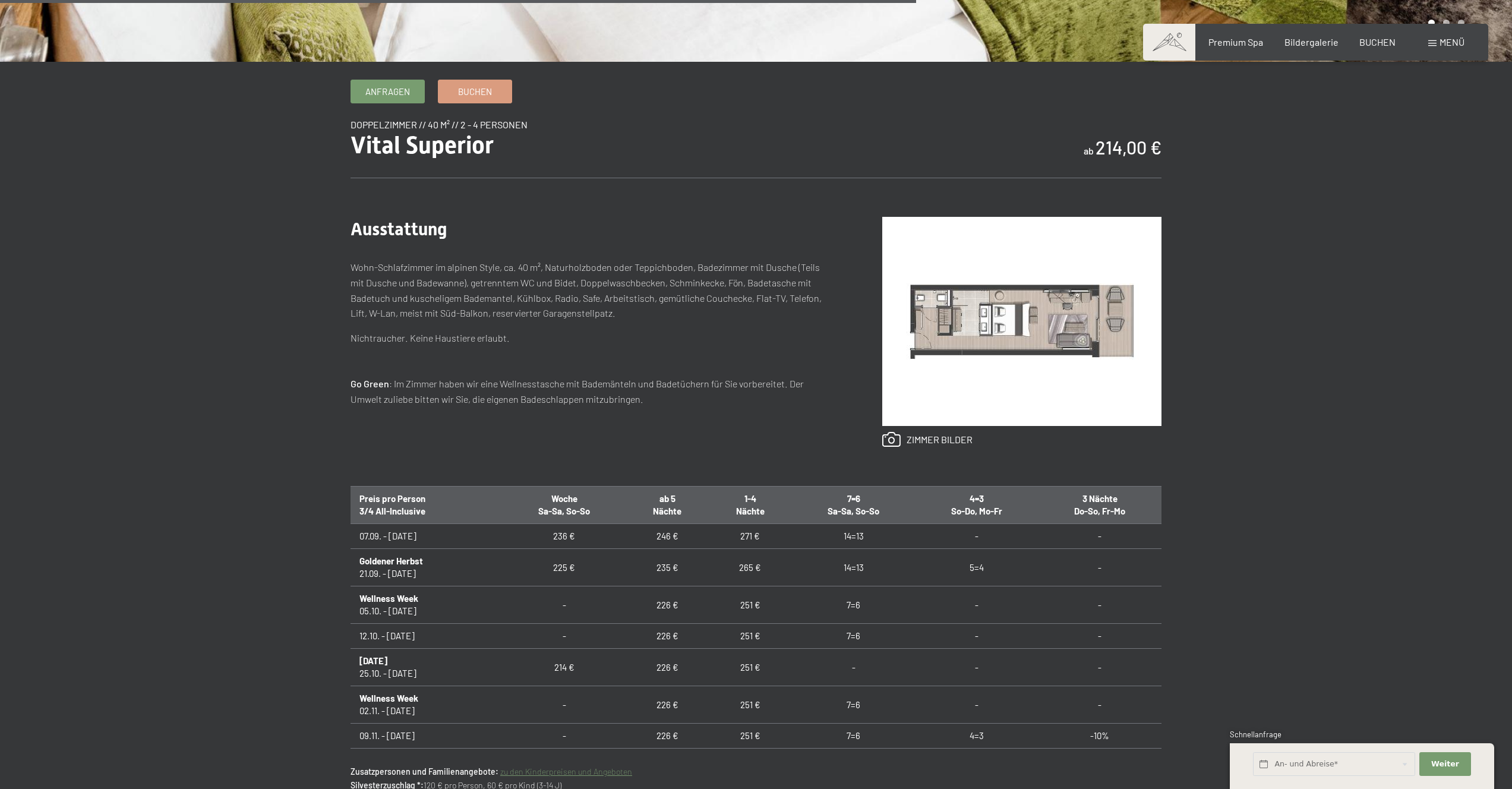
scroll to position [520, 0]
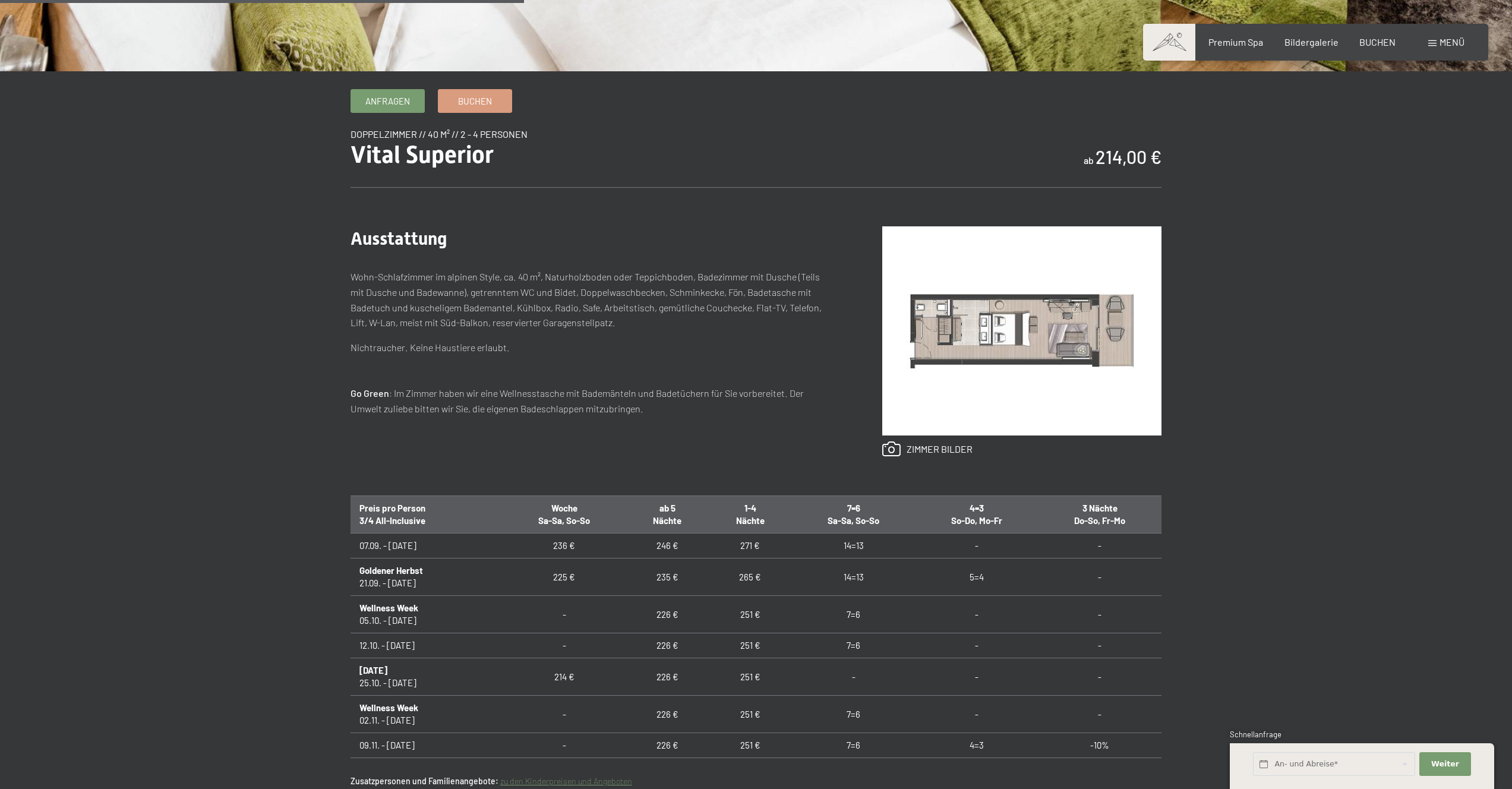
click at [1026, 341] on img at bounding box center [1022, 331] width 280 height 209
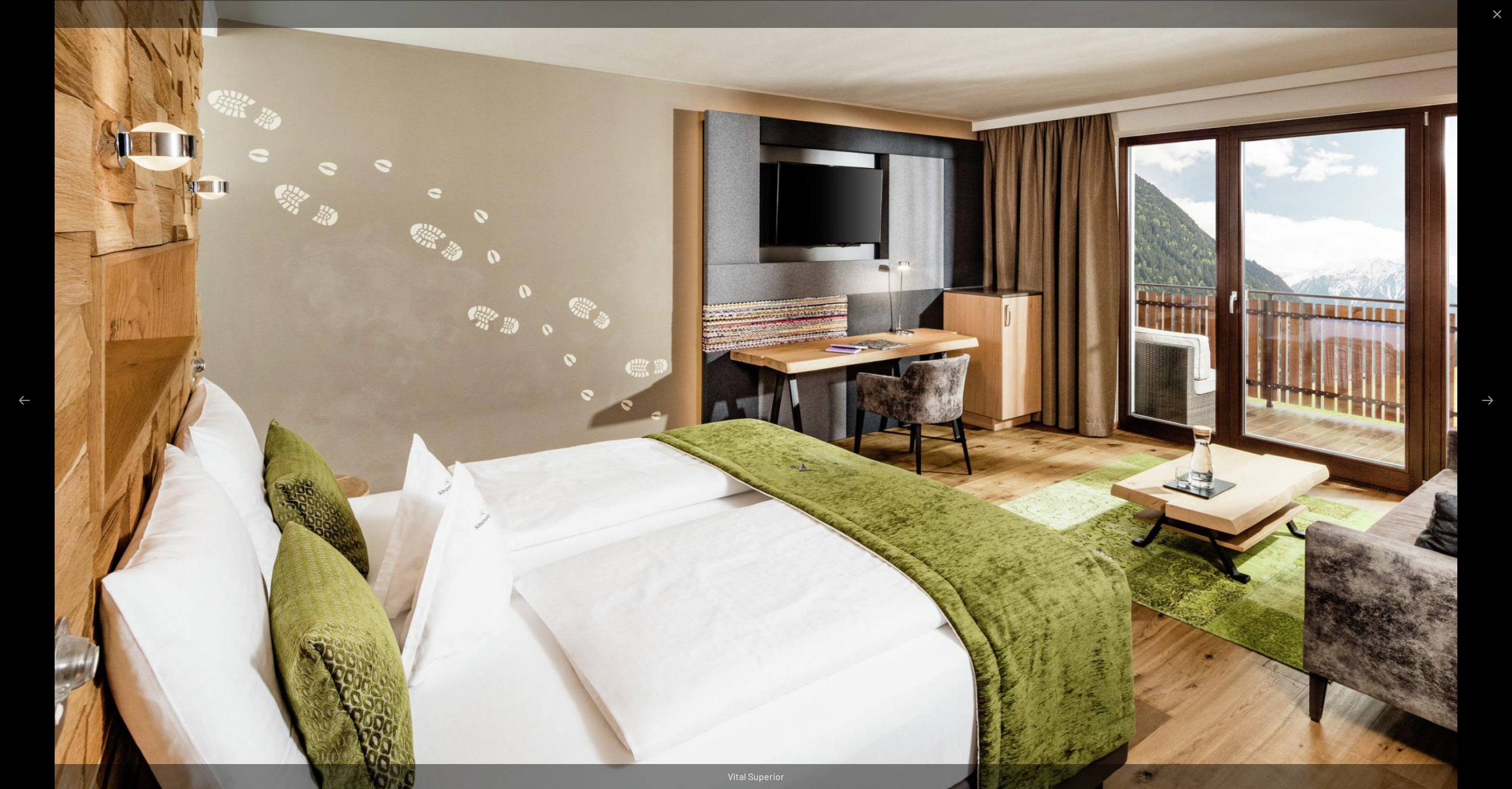
scroll to position [979, 0]
click at [1503, 12] on button "Close gallery" at bounding box center [1497, 14] width 30 height 28
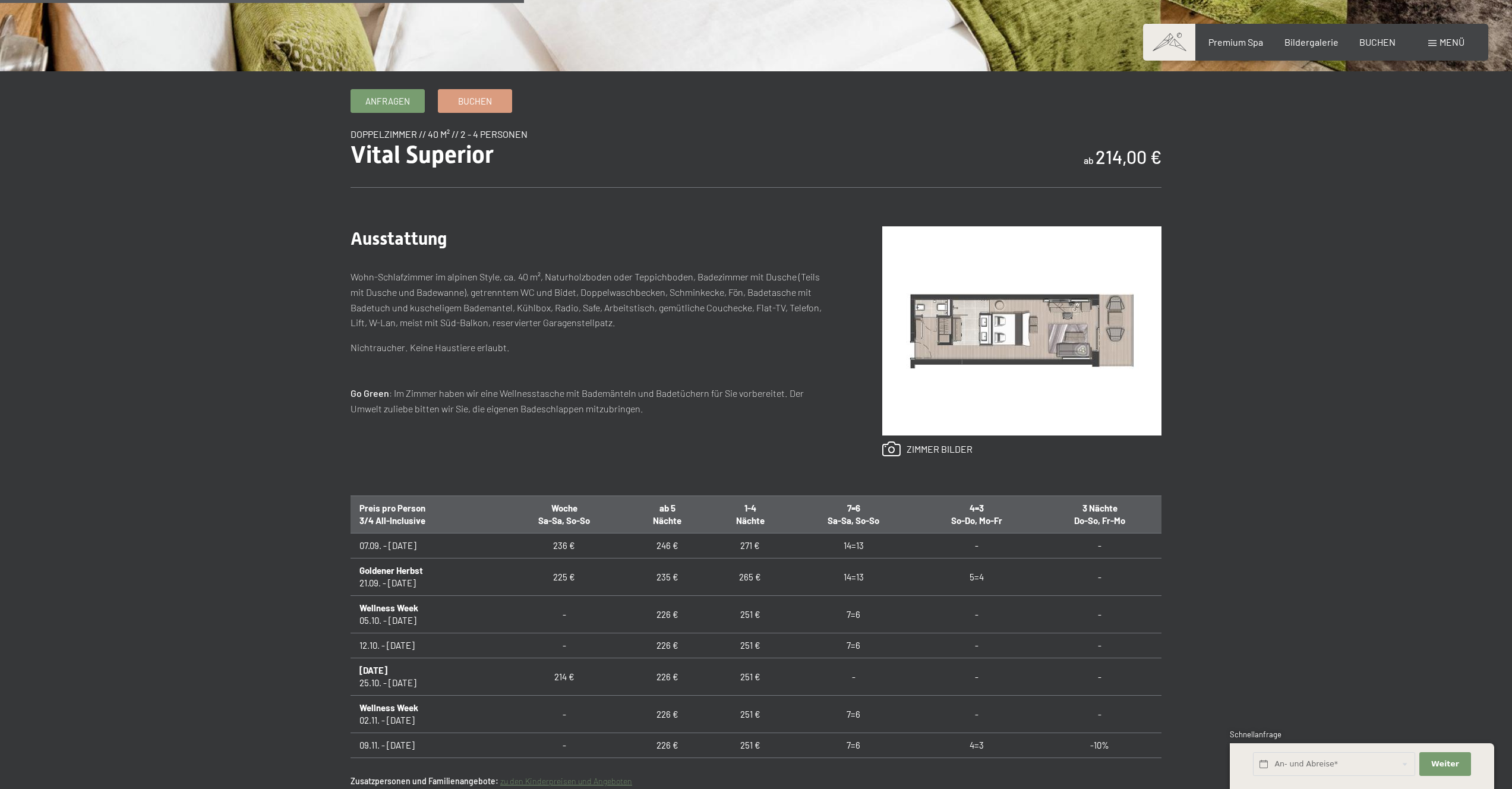
click at [1040, 246] on img at bounding box center [1022, 331] width 280 height 209
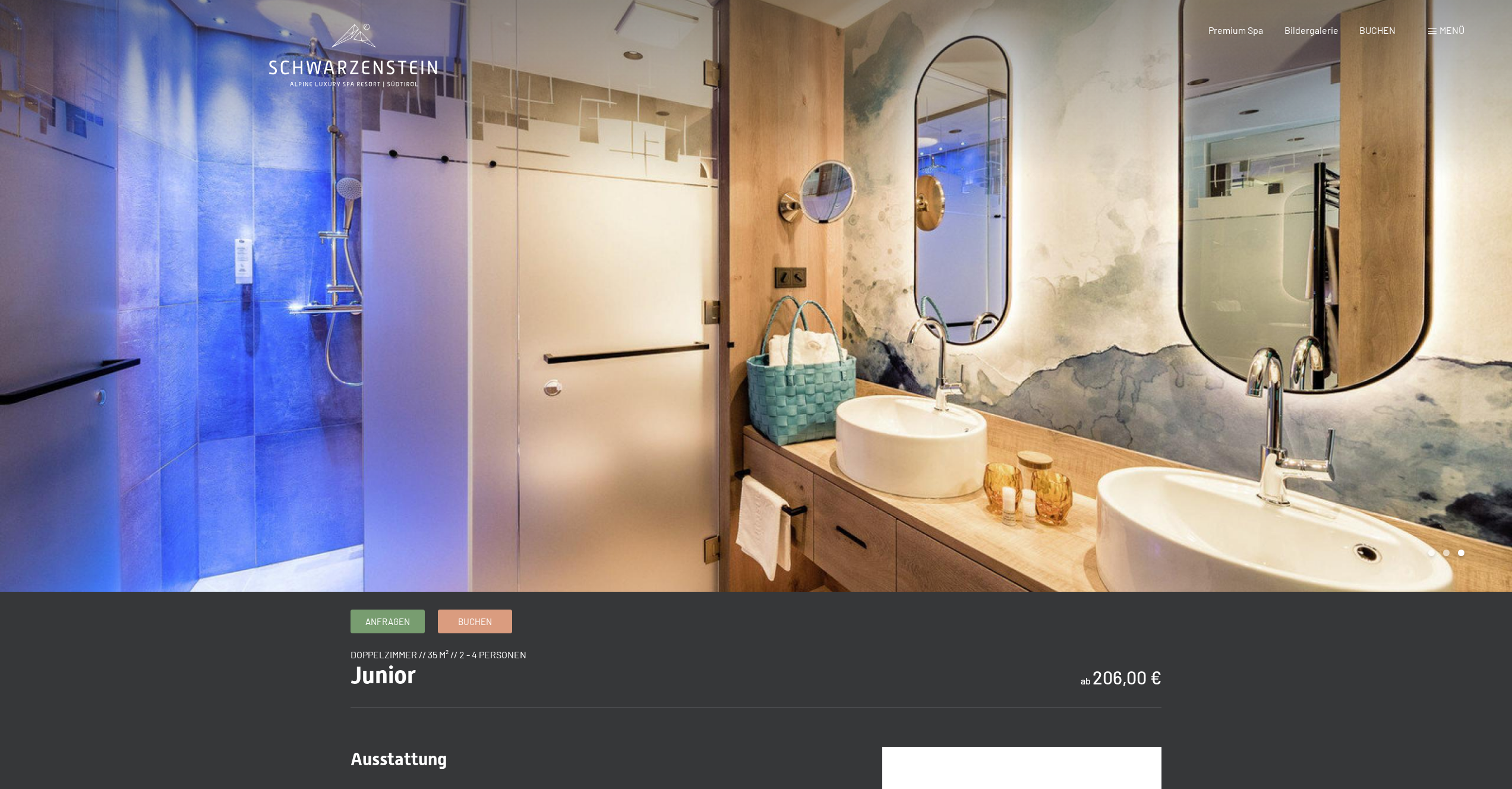
click at [784, 279] on div at bounding box center [1134, 296] width 756 height 591
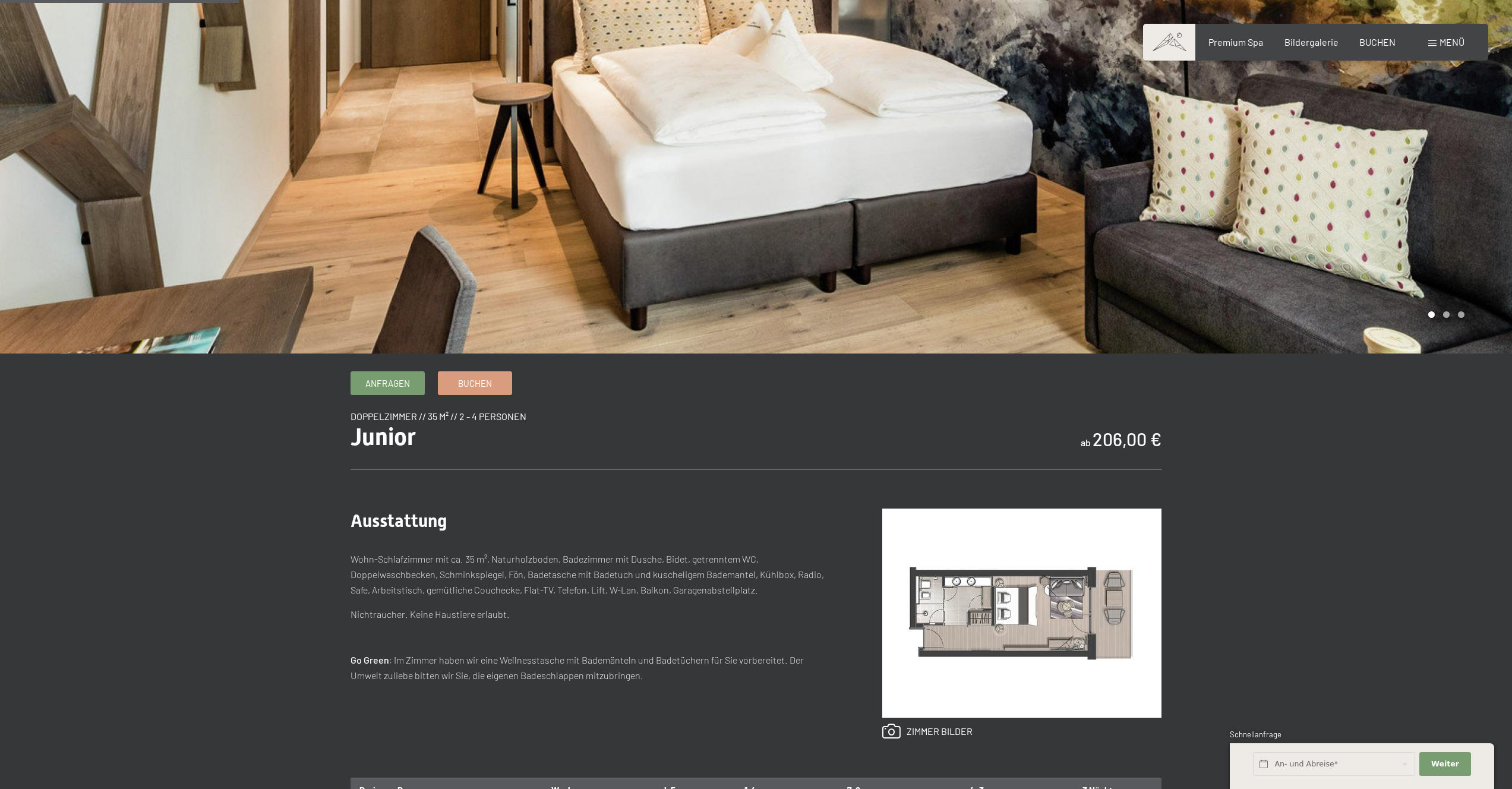
scroll to position [275, 0]
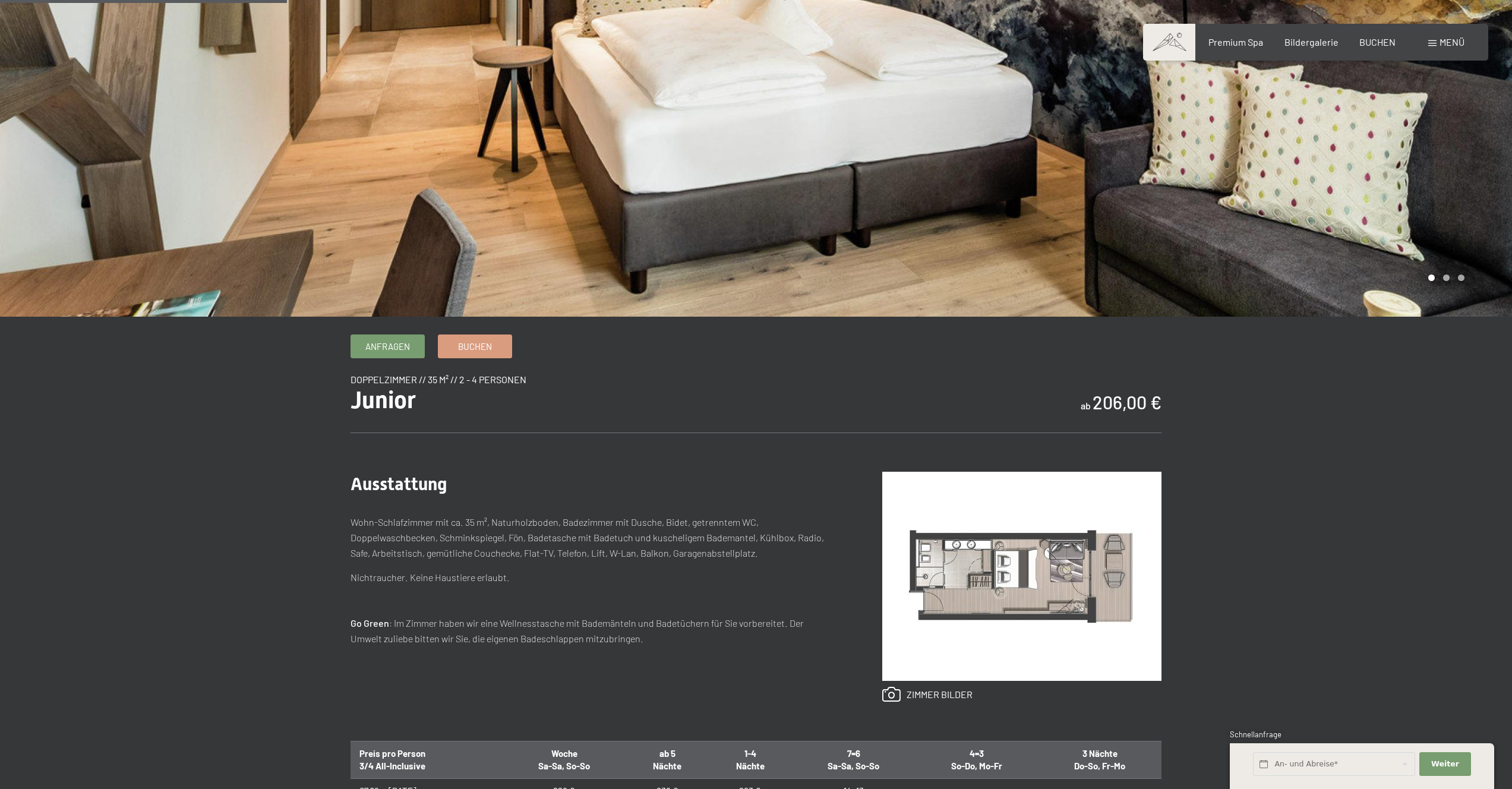
click at [1033, 538] on img at bounding box center [1022, 576] width 280 height 209
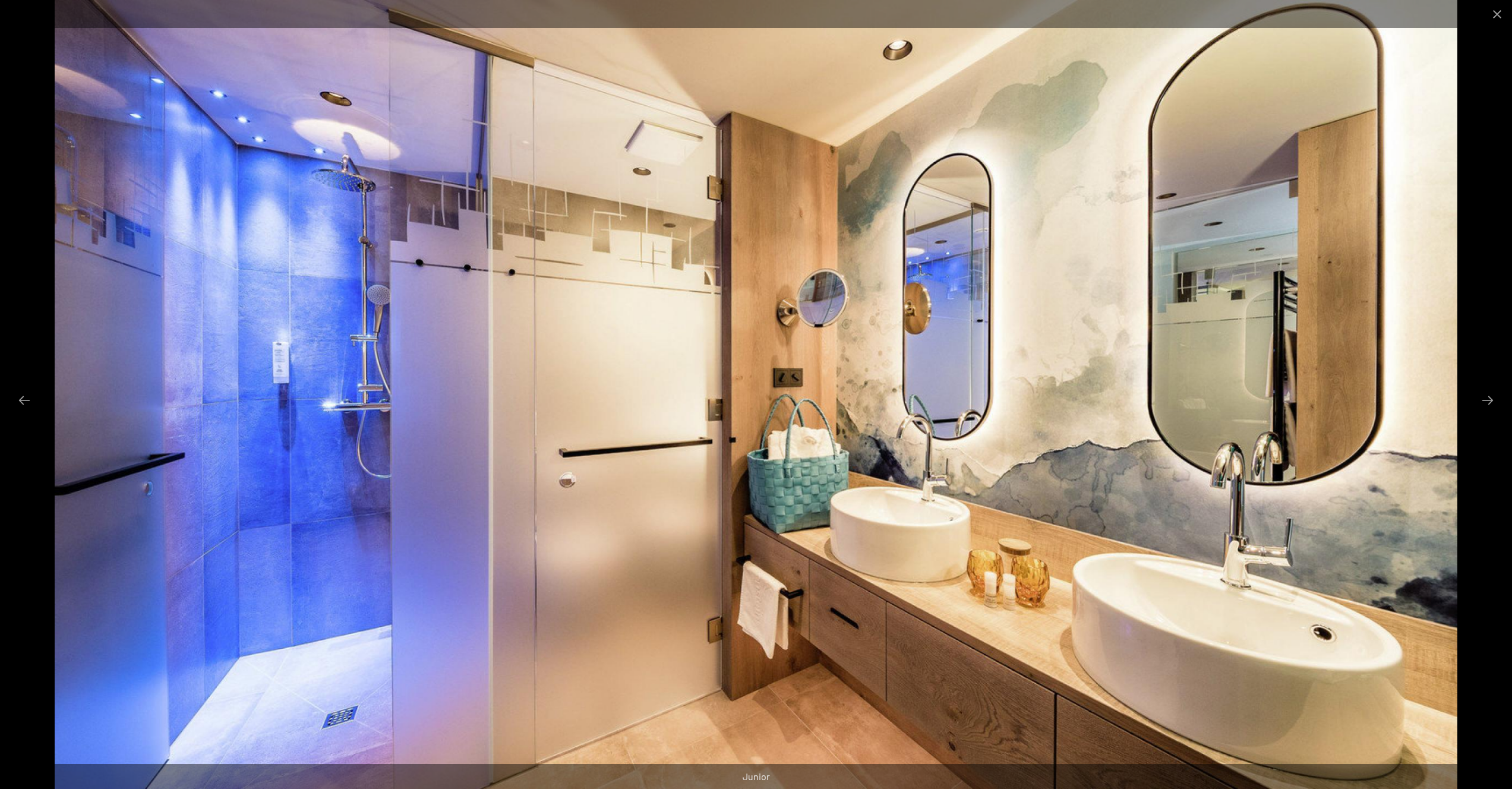
scroll to position [346, 0]
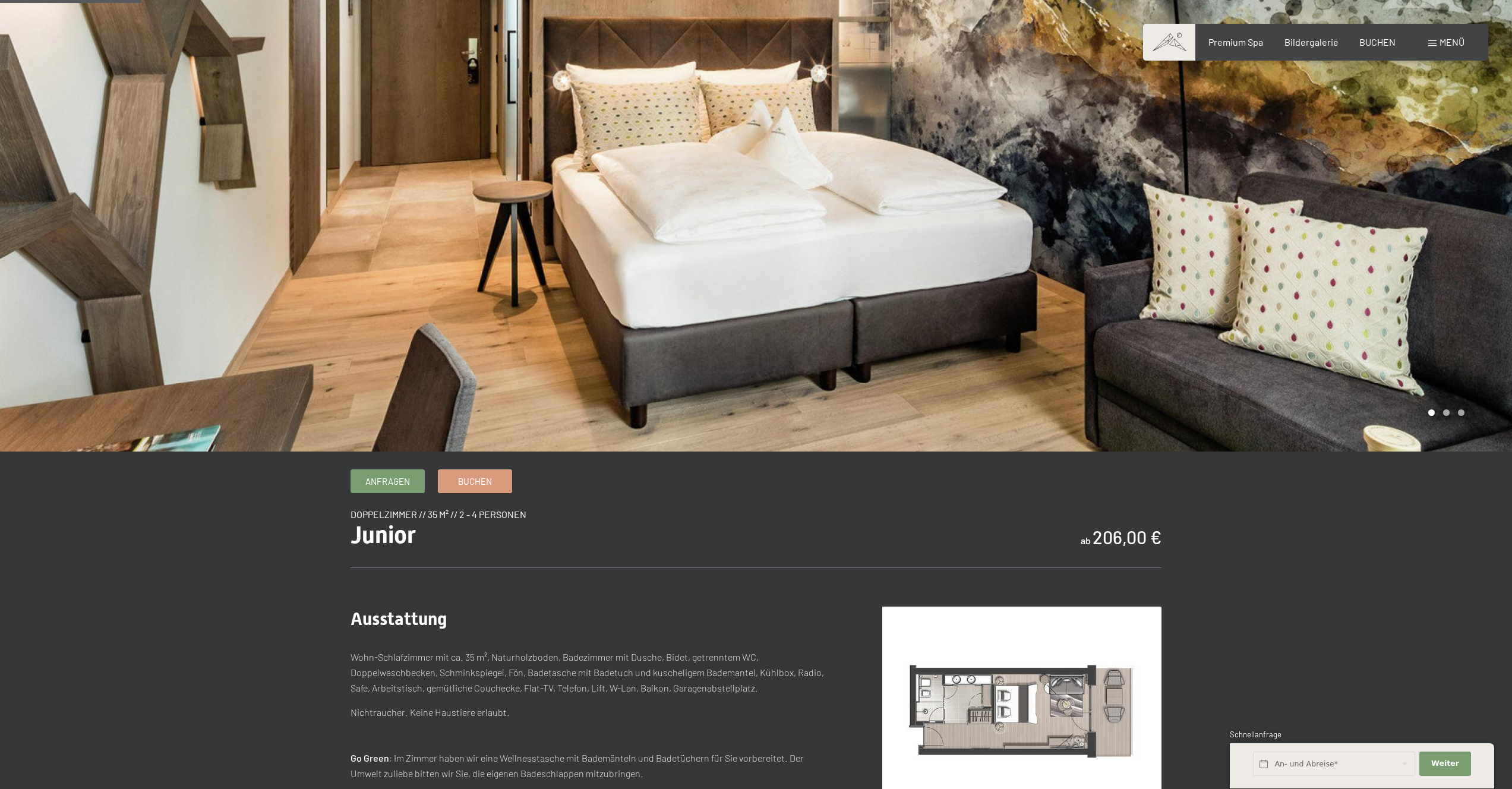
scroll to position [382, 0]
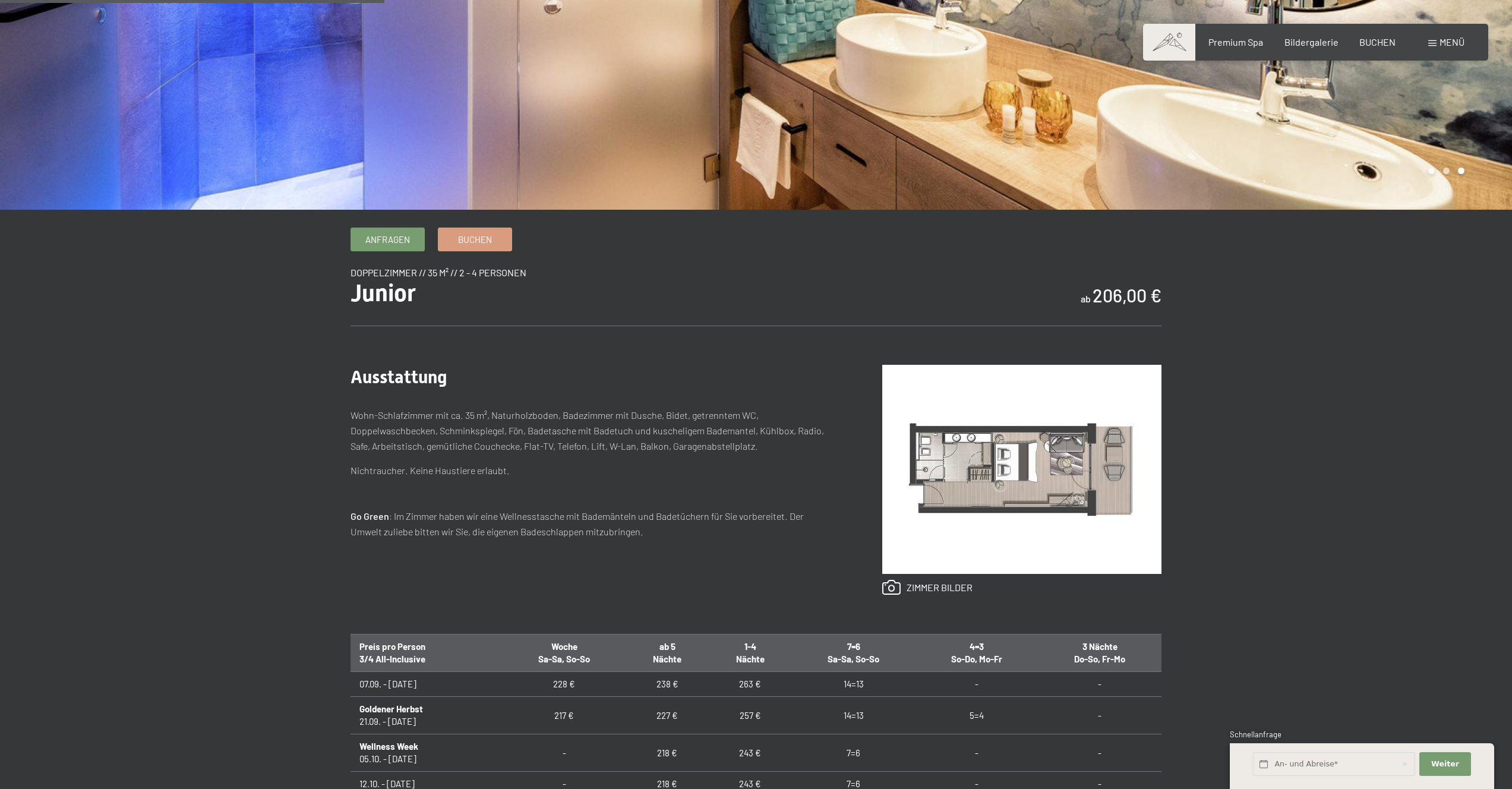
click at [988, 386] on img at bounding box center [1022, 469] width 280 height 209
